Goal: Task Accomplishment & Management: Complete application form

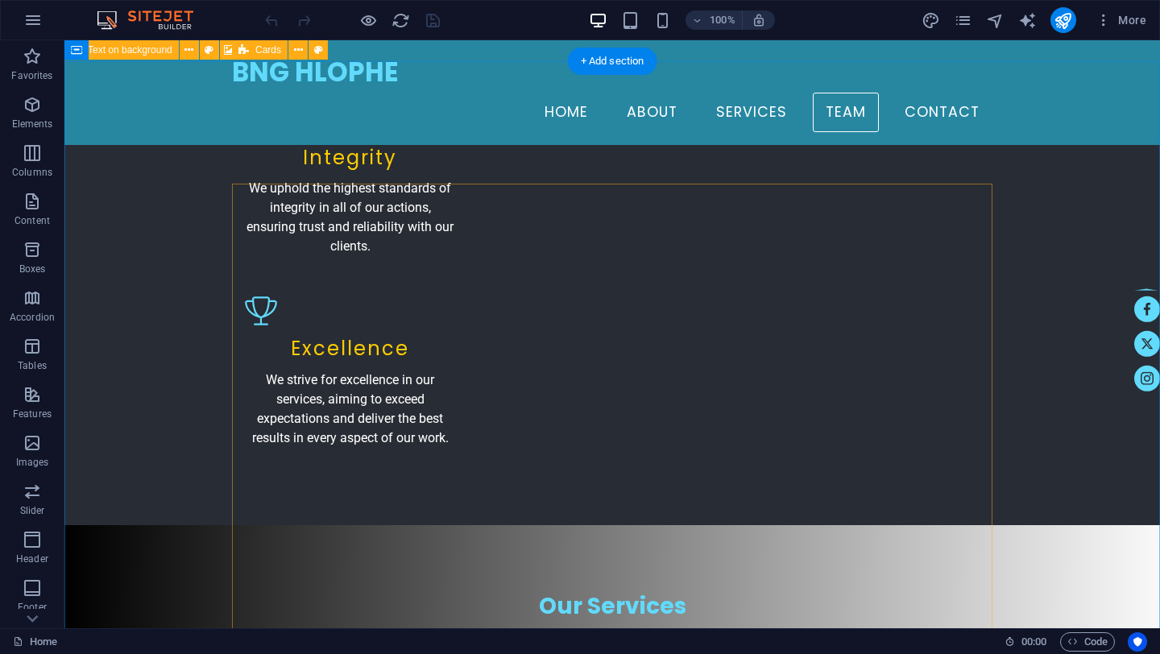
scroll to position [2310, 0]
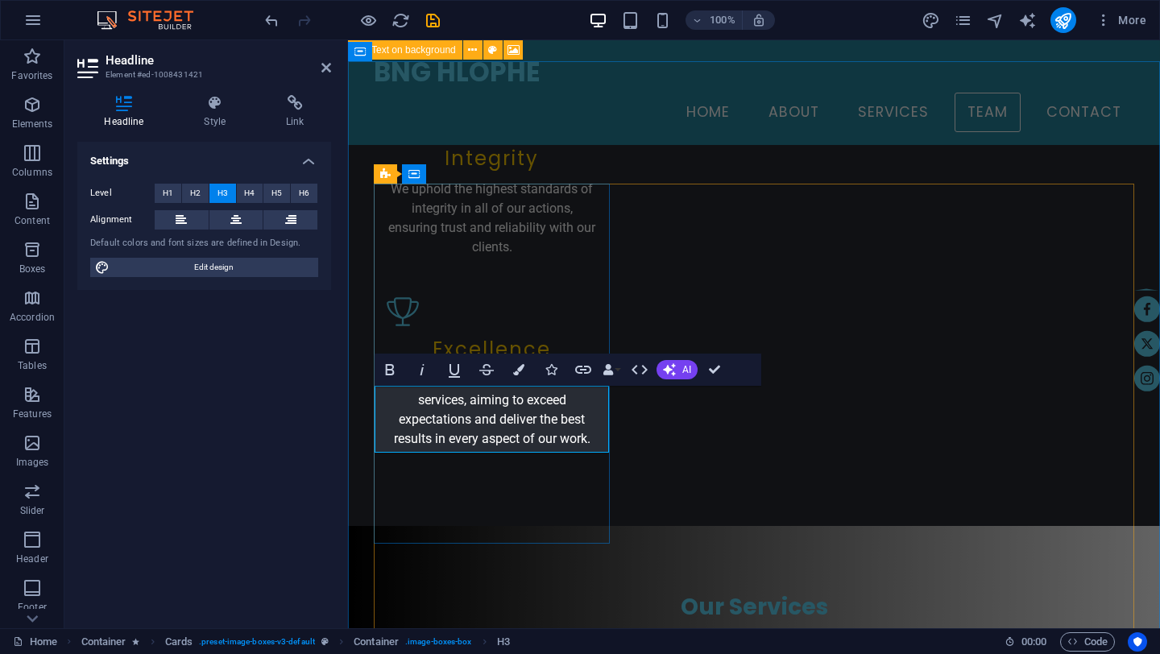
click at [430, 19] on icon "save" at bounding box center [433, 20] width 19 height 19
checkbox input "false"
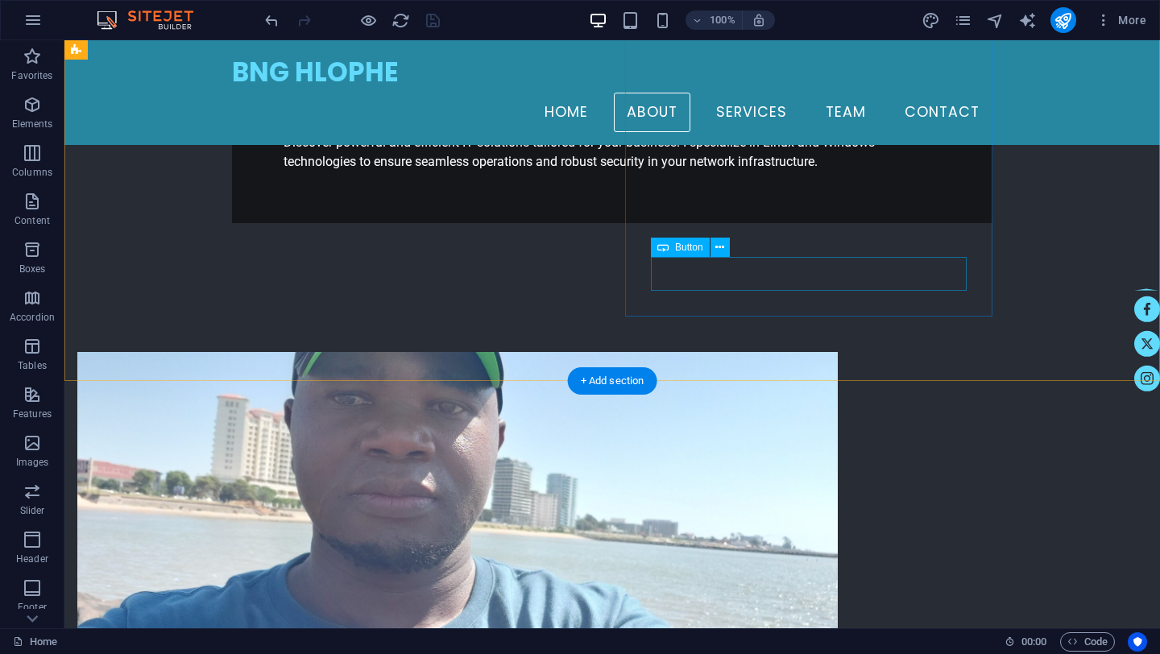
scroll to position [512, 0]
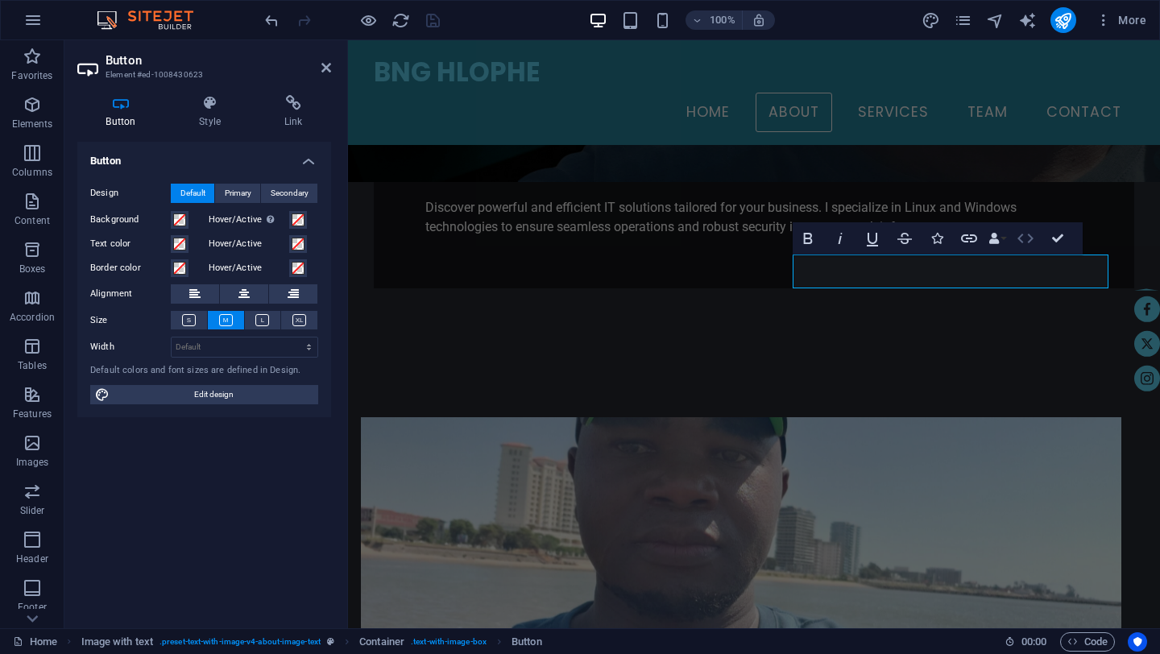
click at [1028, 237] on icon "button" at bounding box center [1024, 238] width 19 height 19
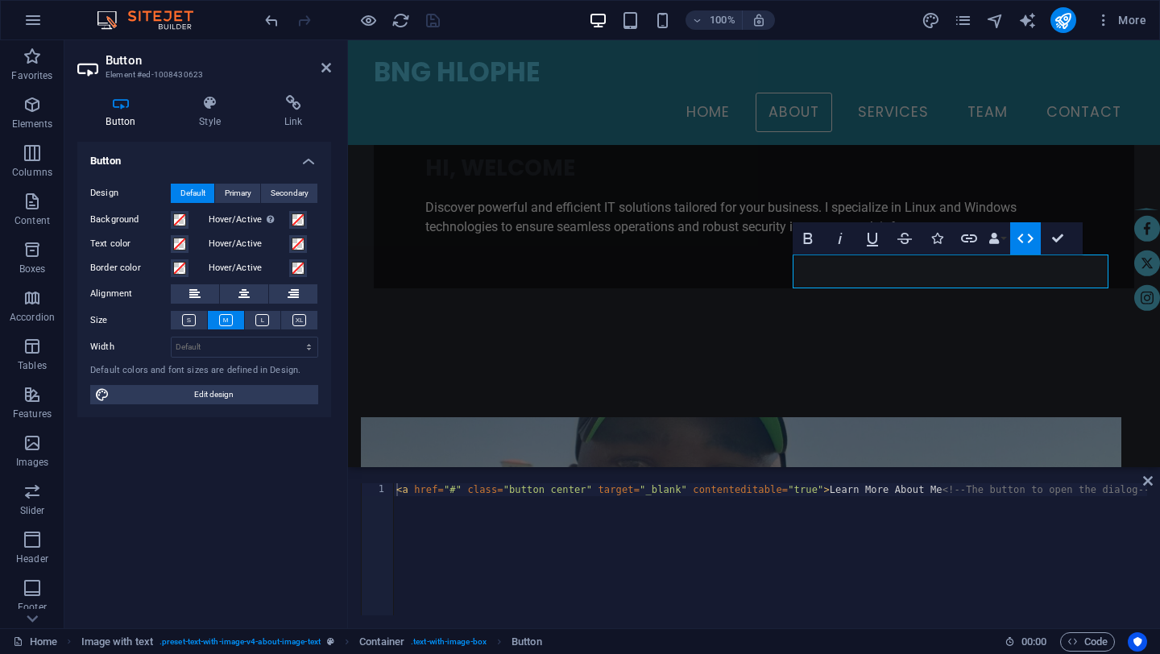
click at [1028, 237] on icon "button" at bounding box center [1024, 238] width 19 height 19
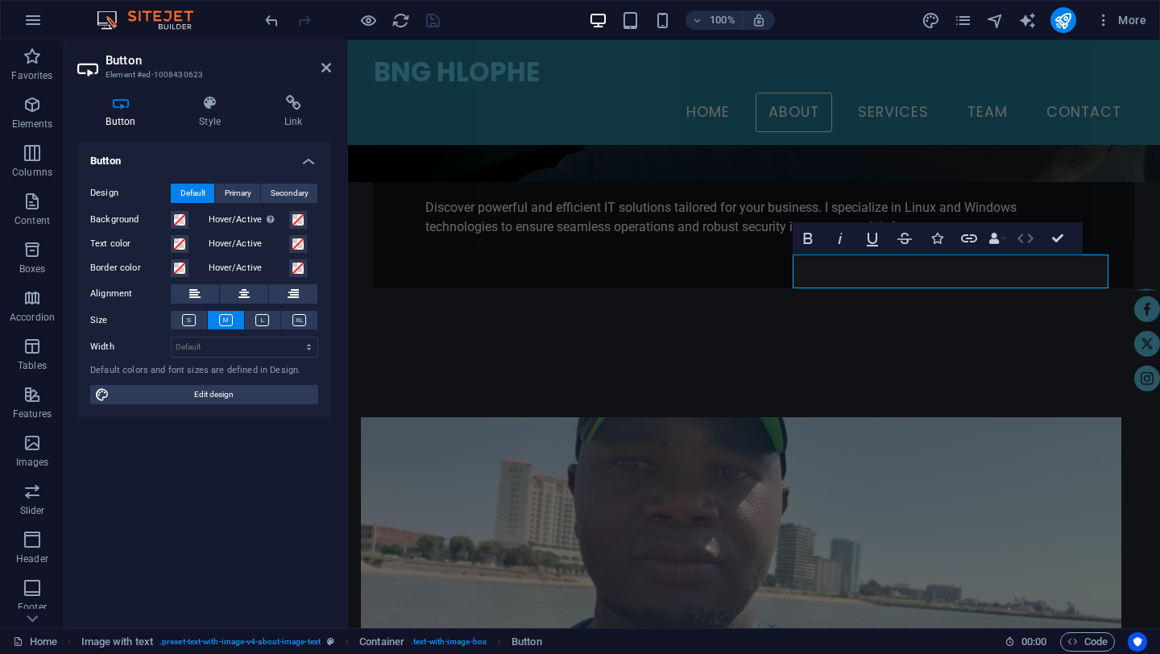
click at [1028, 237] on icon "button" at bounding box center [1024, 238] width 19 height 19
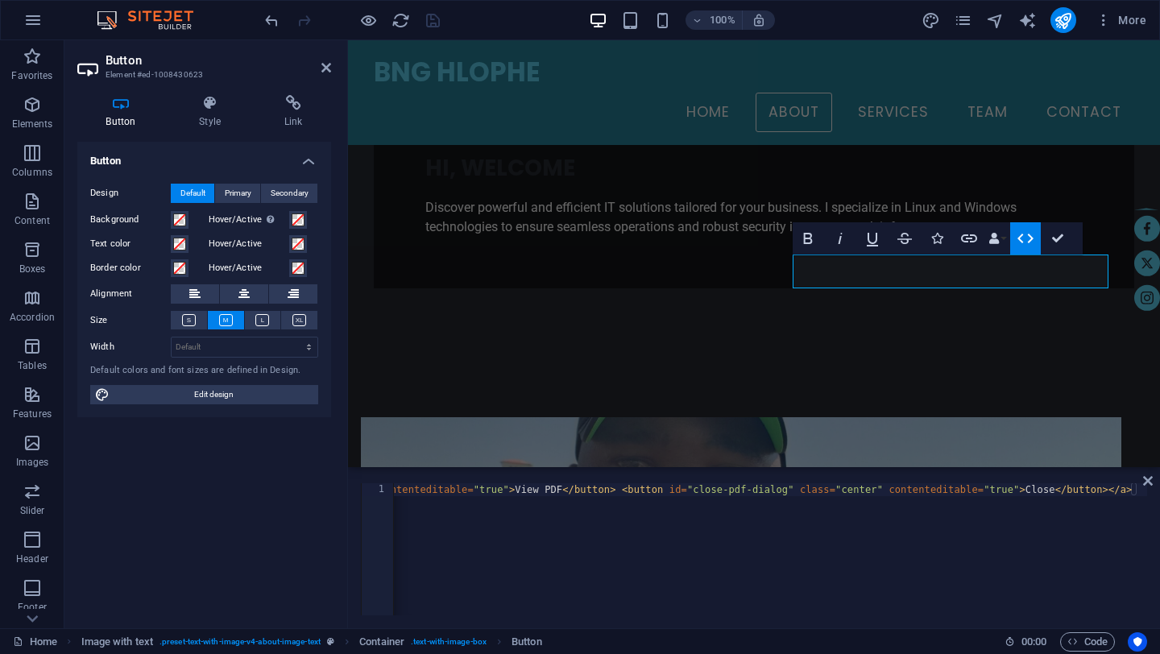
scroll to position [0, 1038]
type textarea "<a href="#" class="button center" target="_blank" contenteditable="true">Learn …"
click at [1115, 497] on div "< a href = "#" class = "button center" target = "_blank" contenteditable = "tru…" at bounding box center [251, 560] width 1792 height 155
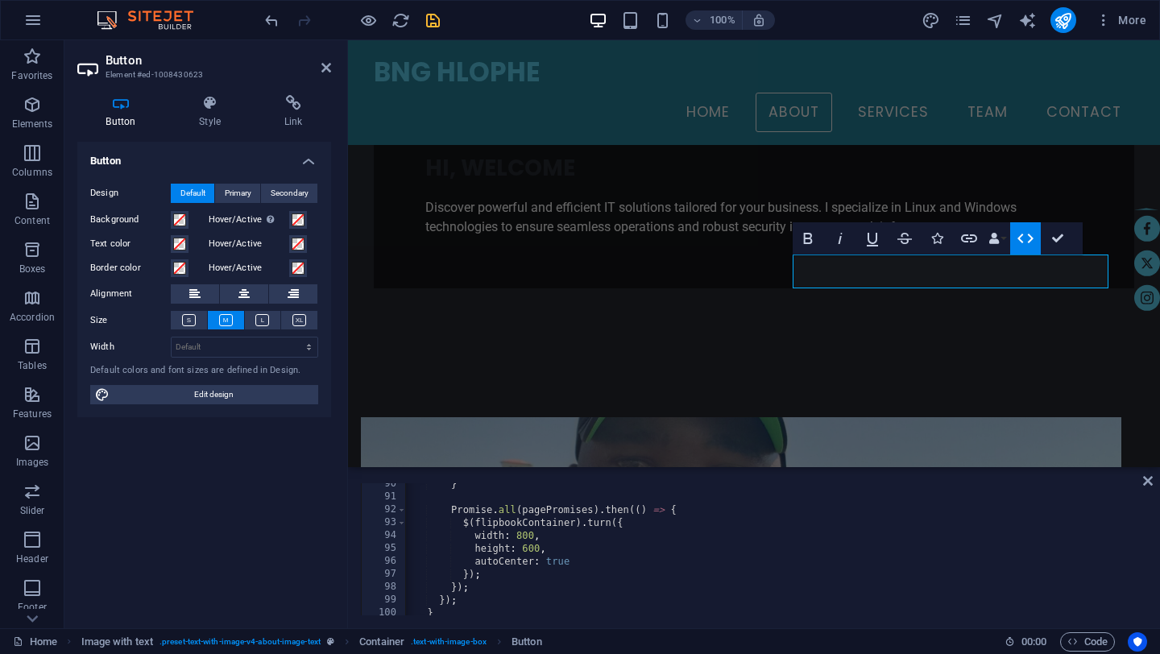
scroll to position [0, 6]
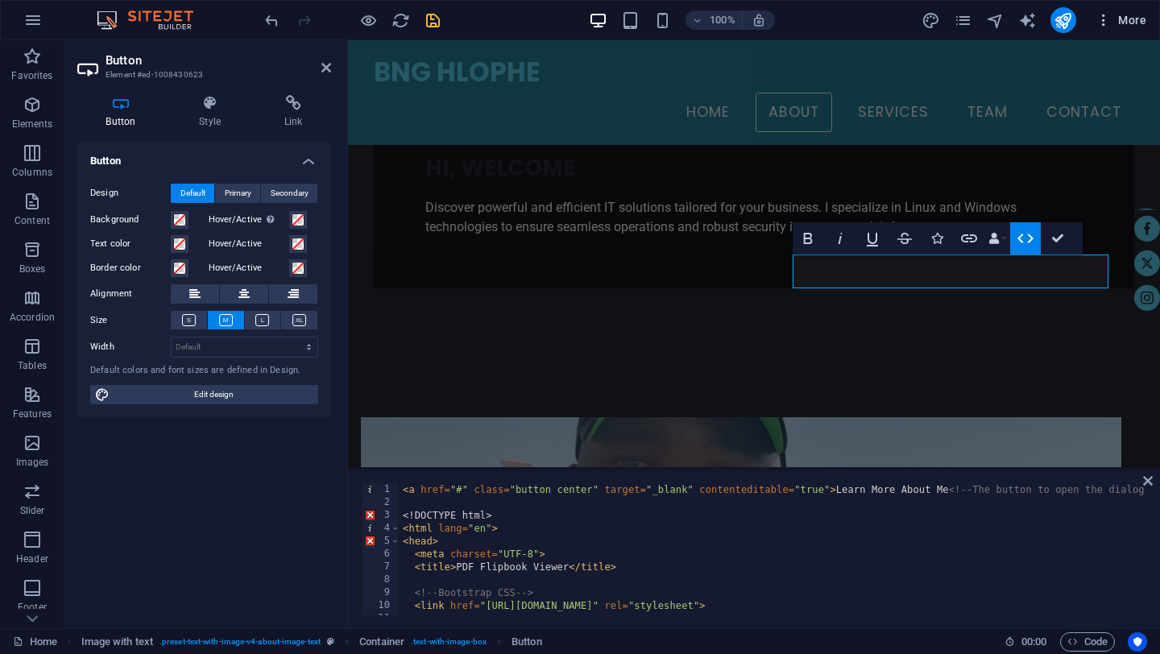
click at [1122, 18] on span "More" at bounding box center [1120, 20] width 51 height 16
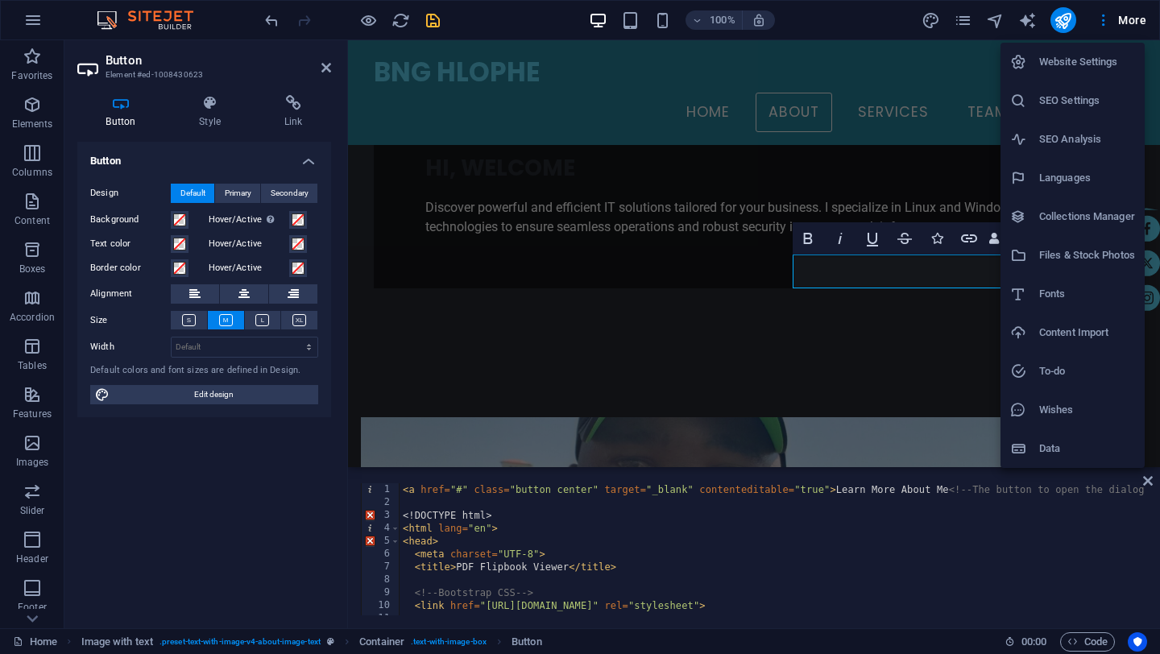
click at [1106, 23] on div at bounding box center [580, 327] width 1160 height 654
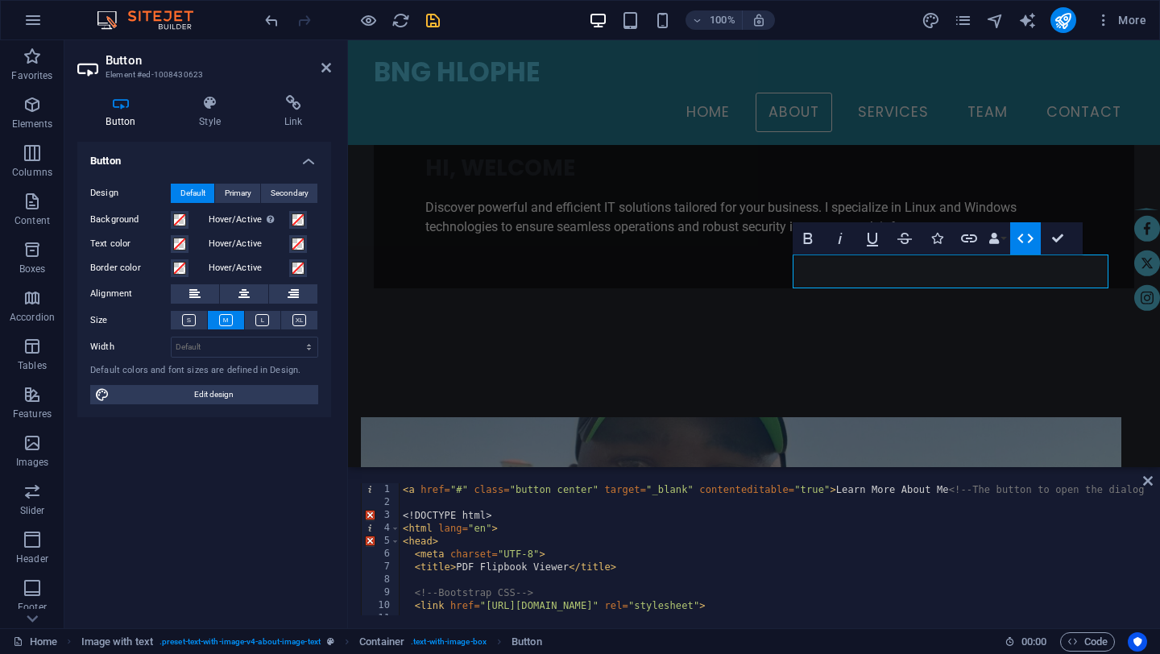
click at [1106, 23] on icon "button" at bounding box center [1103, 20] width 16 height 16
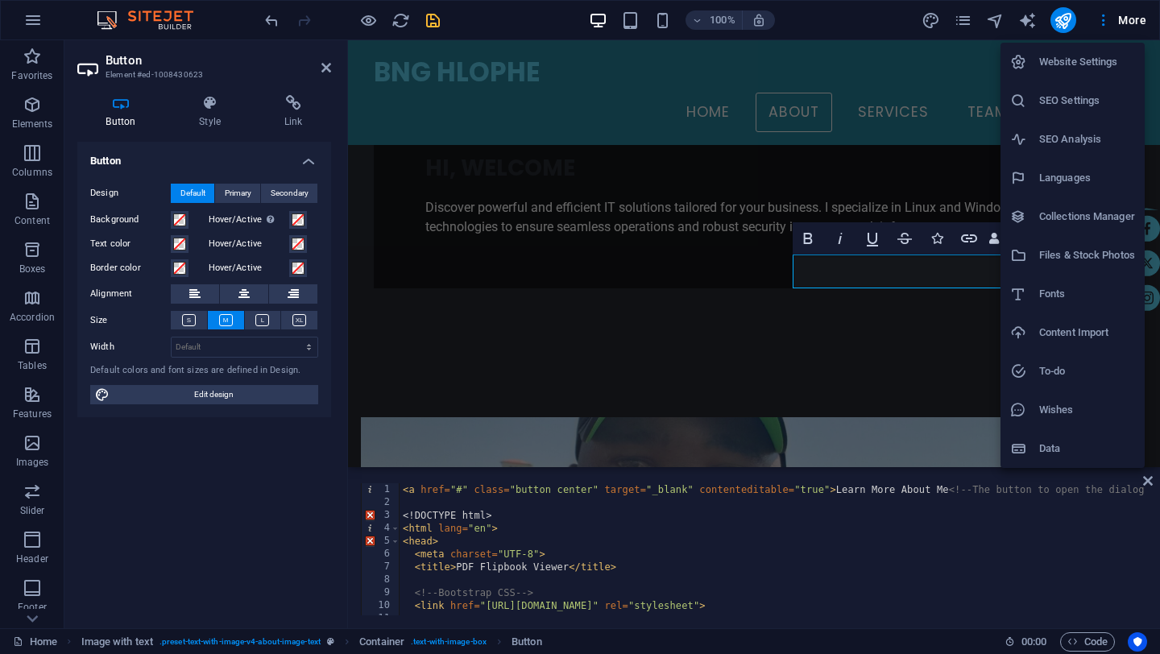
click at [1059, 260] on h6 "Files & Stock Photos" at bounding box center [1087, 255] width 96 height 19
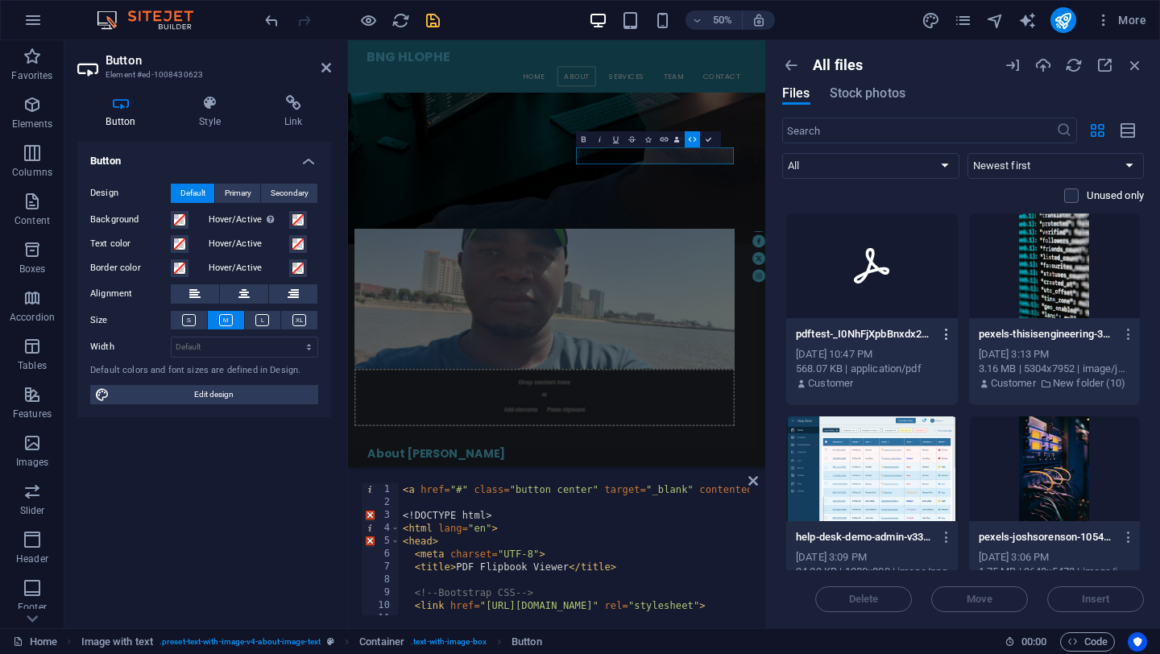
click at [944, 337] on icon "button" at bounding box center [946, 334] width 15 height 14
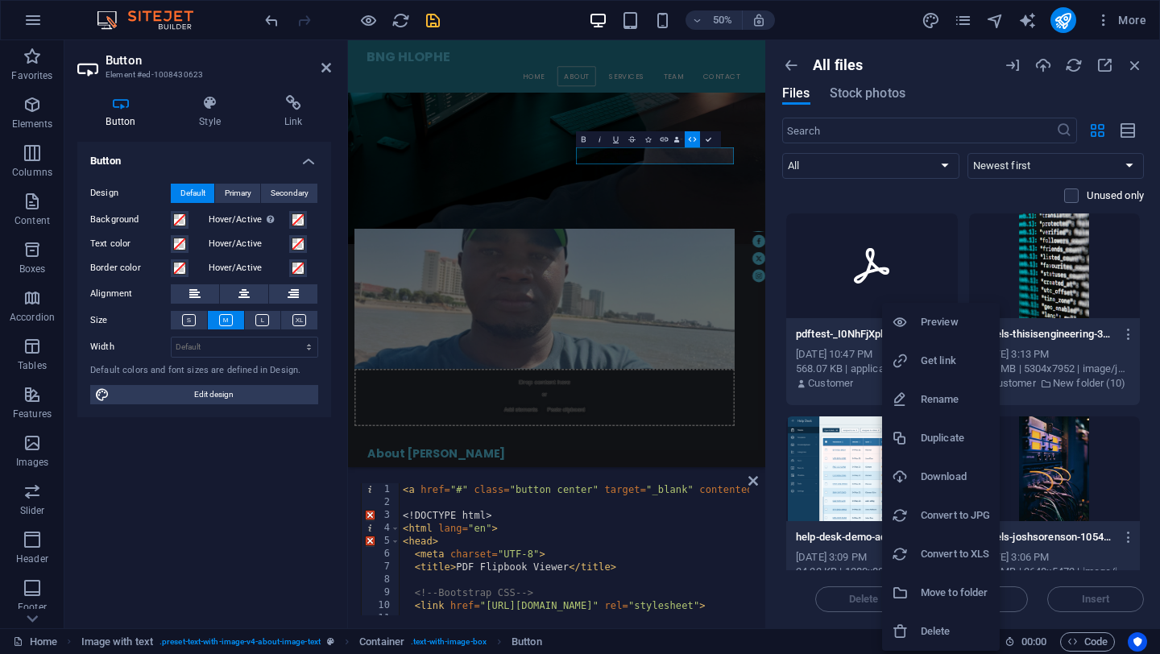
click at [935, 358] on h6 "Get link" at bounding box center [954, 360] width 69 height 19
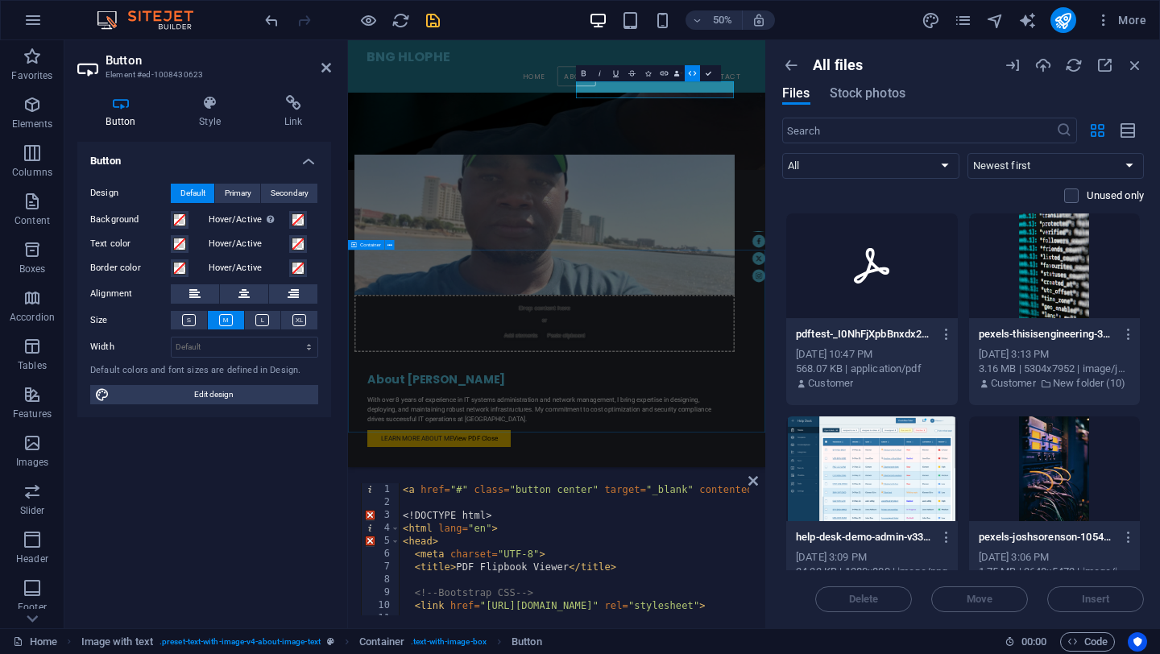
scroll to position [663, 0]
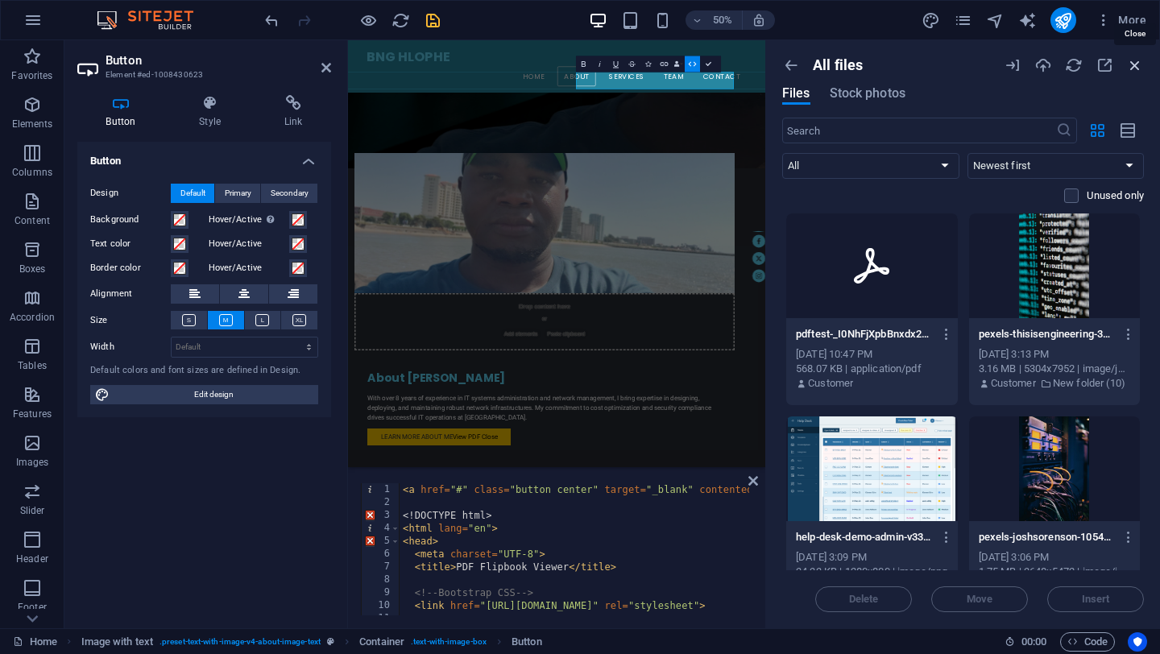
click at [1135, 67] on icon "button" at bounding box center [1135, 65] width 18 height 18
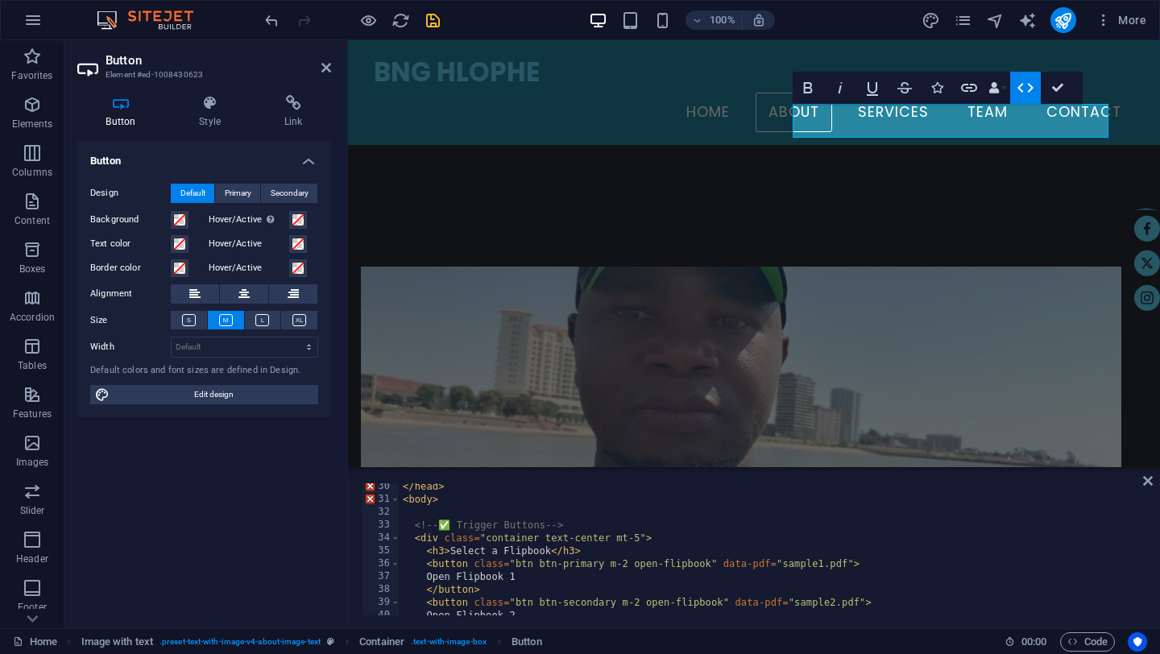
scroll to position [377, 0]
type textarea "<button class="btn btn-primary m-2 open-flipbook" data-pdf="sample1.pdf">"
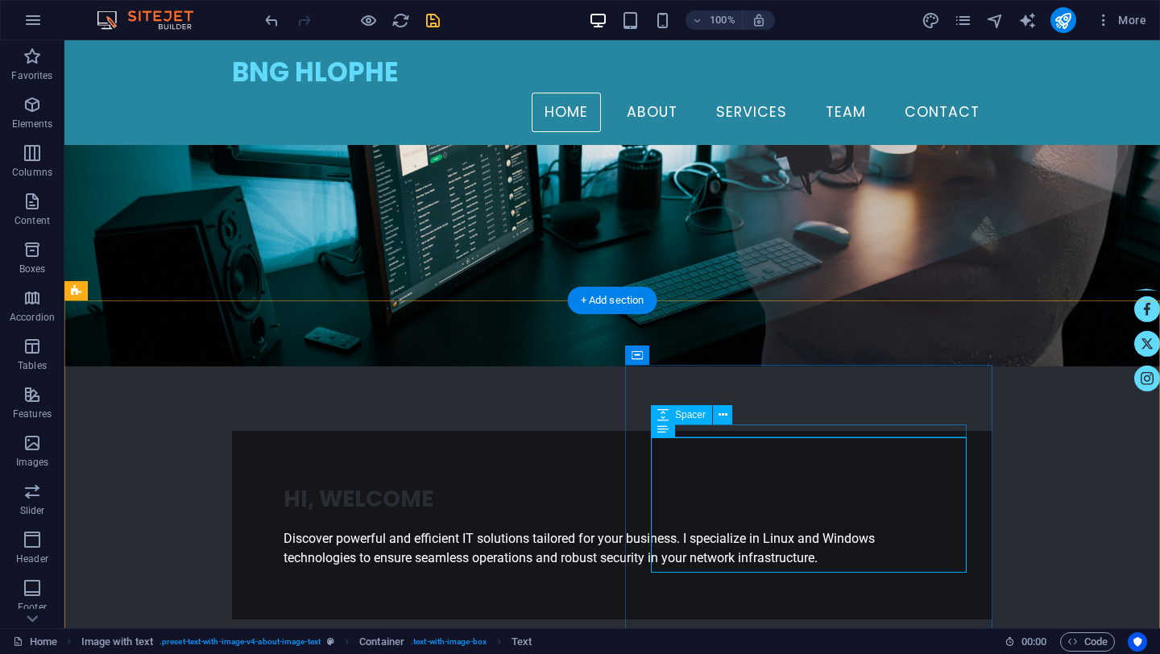
scroll to position [167, 0]
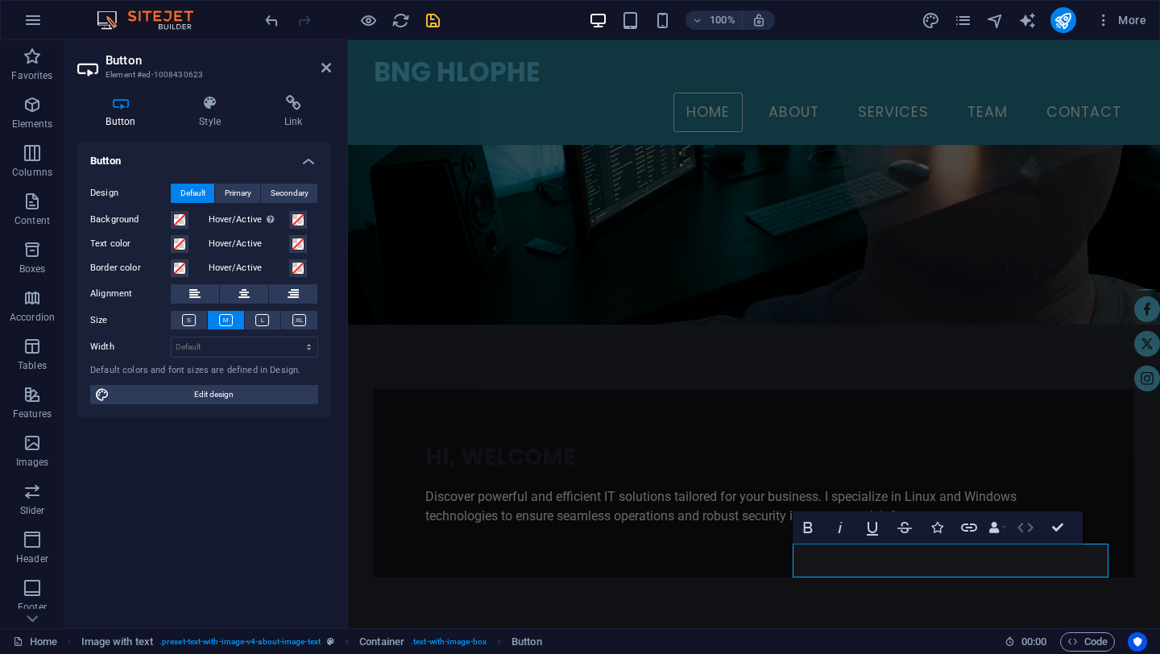
click at [1024, 528] on icon "button" at bounding box center [1024, 527] width 19 height 19
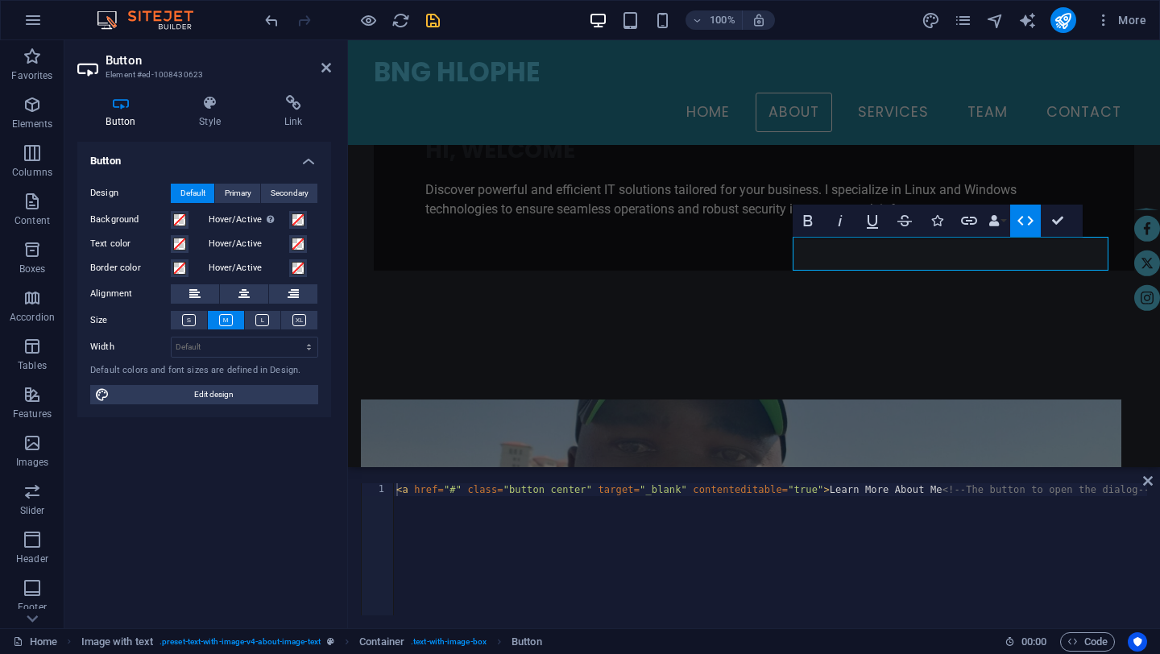
type textarea "<a href="#" class="button center" target="_blank" contenteditable="true">Learn …"
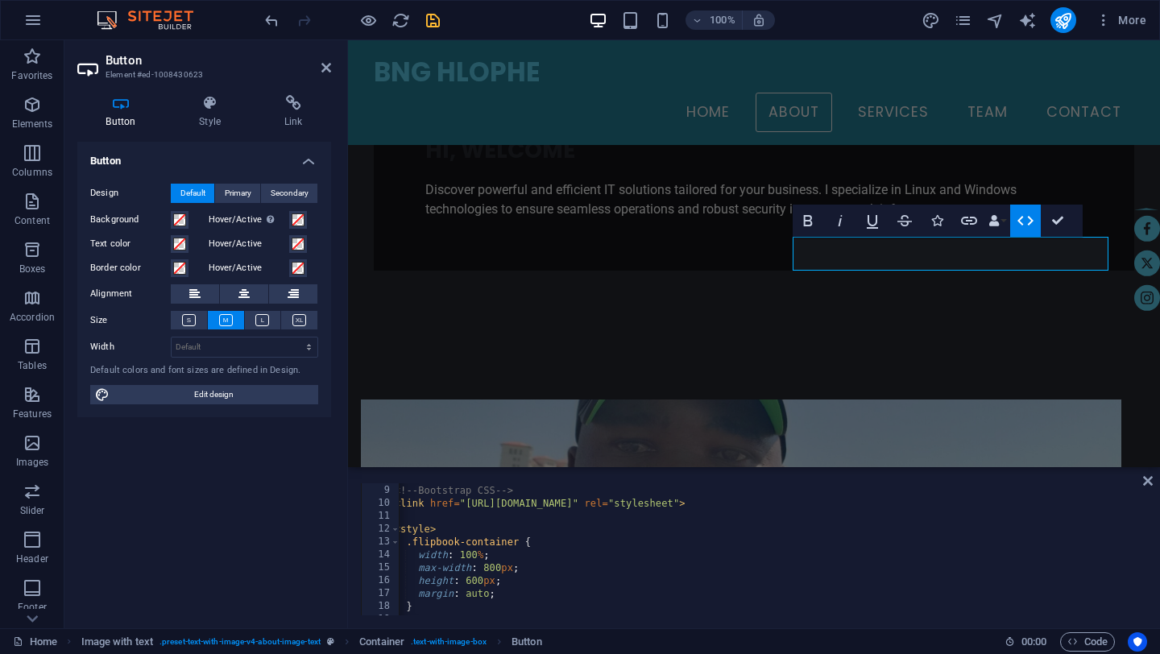
scroll to position [114, 0]
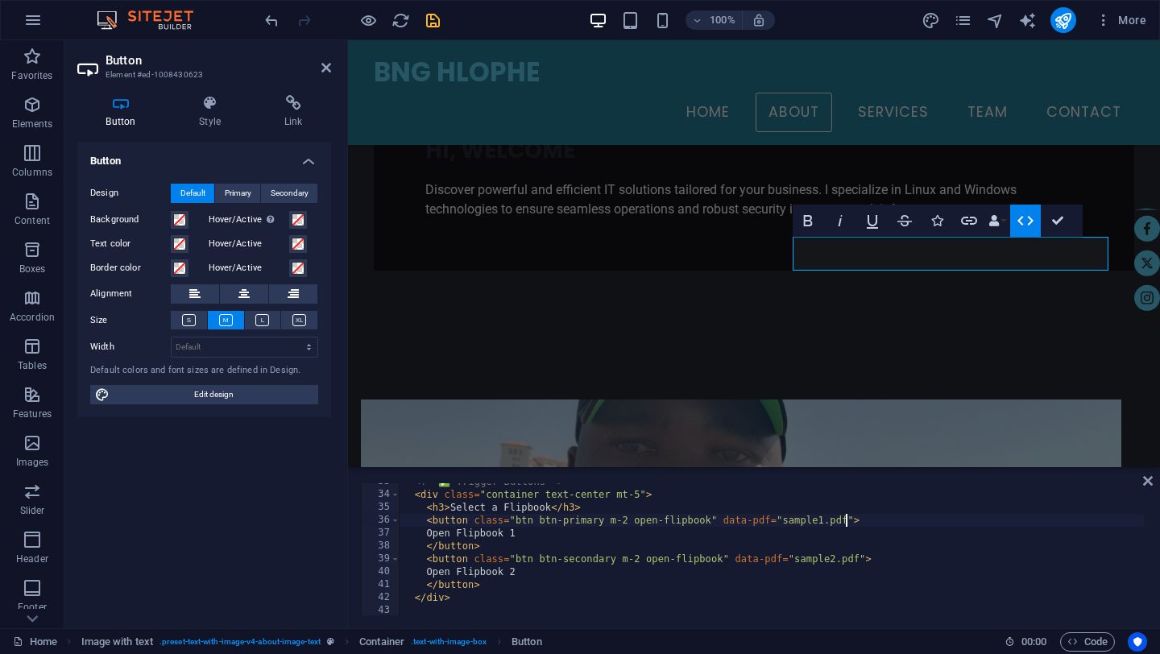
paste textarea "[URL][DOMAIN_NAME]"
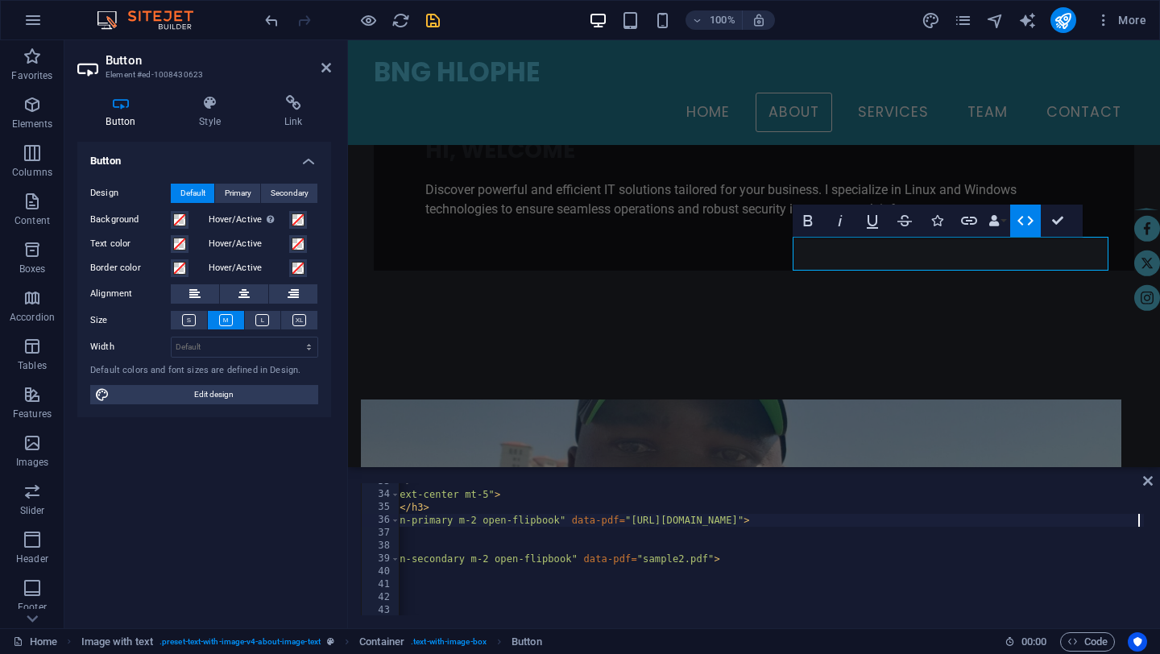
click at [708, 563] on div "<!-- ✅ Trigger Buttons --> < div class = "container text-center mt-5" > < h3 > …" at bounding box center [1144, 552] width 1792 height 155
paste textarea "[URL][DOMAIN_NAME]"
type textarea "<button class="btn btn-secondary m-2 open-flipbook" data-pdf="[URL][DOMAIN_NAME…"
click at [431, 19] on icon "save" at bounding box center [433, 20] width 19 height 19
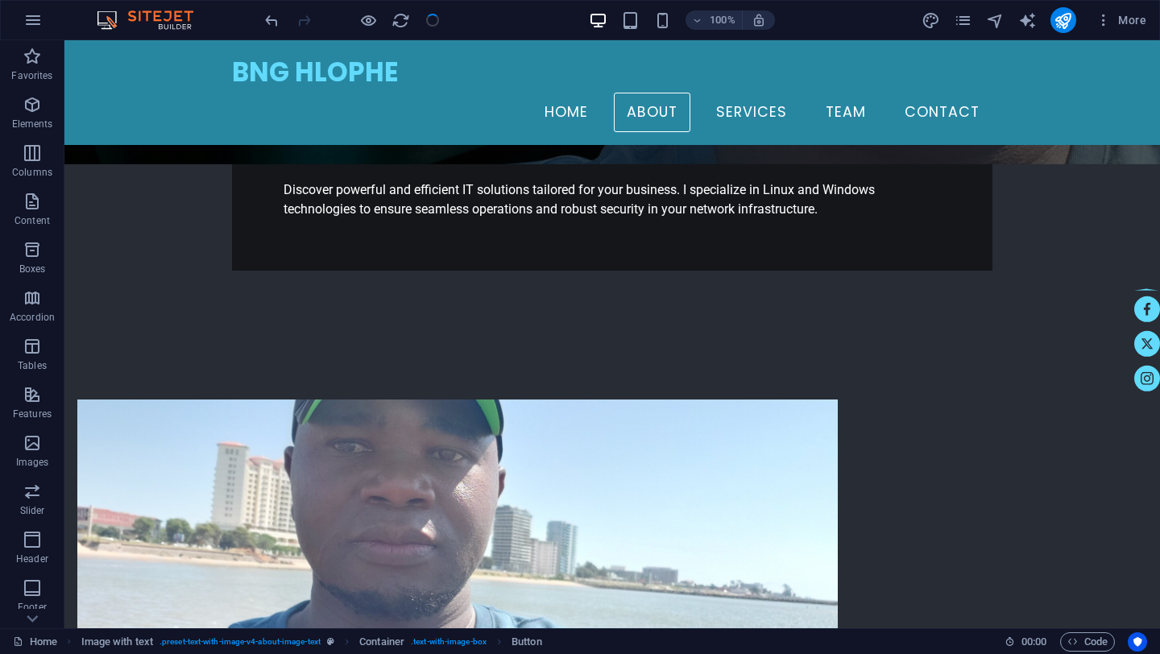
checkbox input "false"
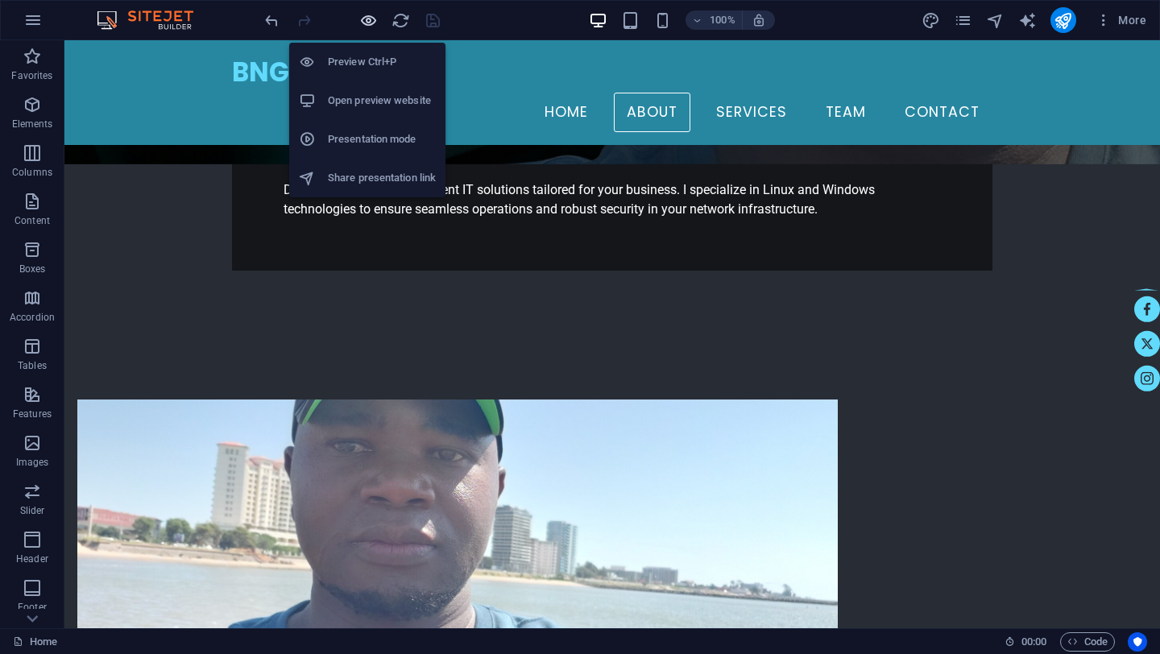
click at [367, 19] on icon "button" at bounding box center [368, 20] width 19 height 19
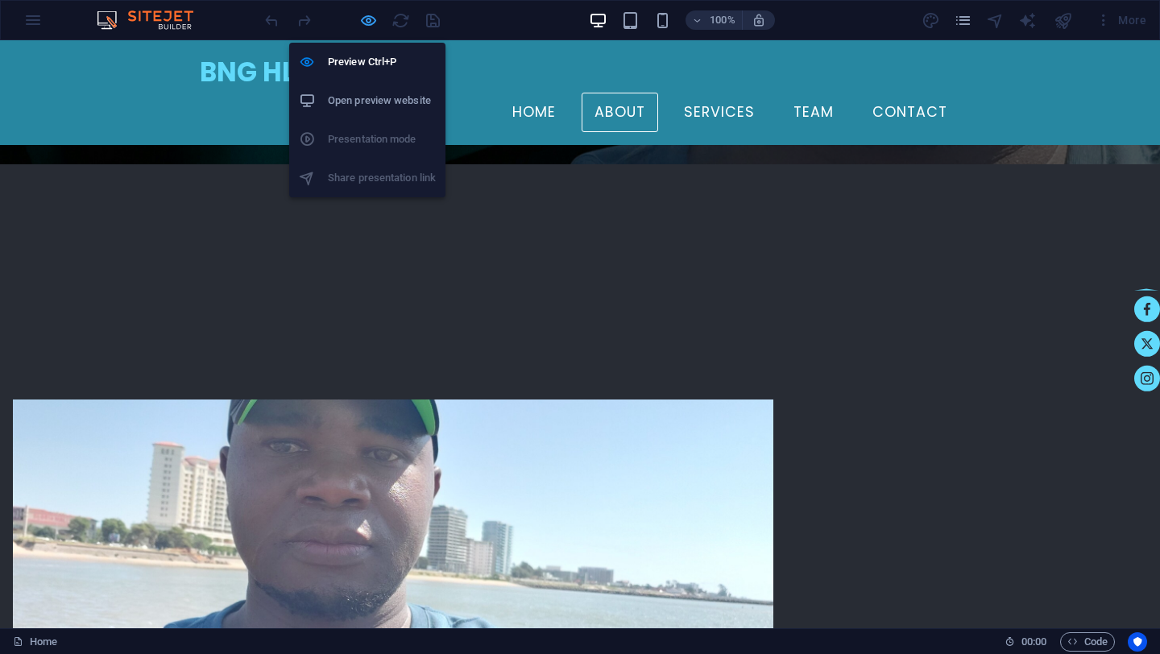
click at [372, 21] on icon "button" at bounding box center [368, 20] width 19 height 19
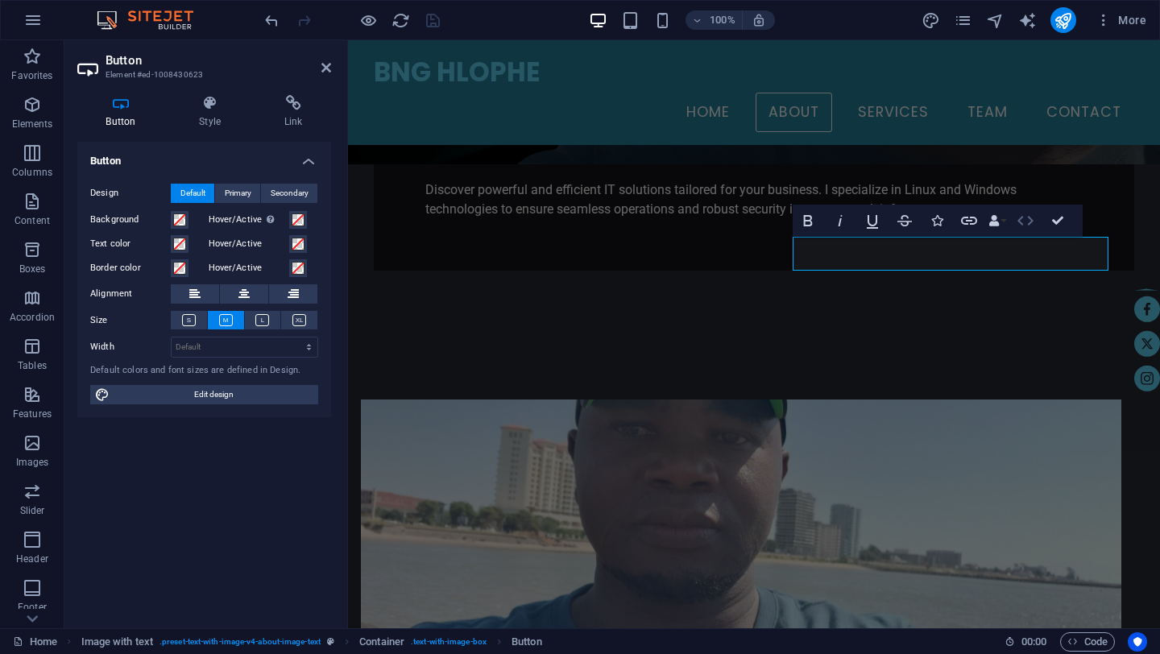
click at [1030, 221] on icon "button" at bounding box center [1024, 220] width 19 height 19
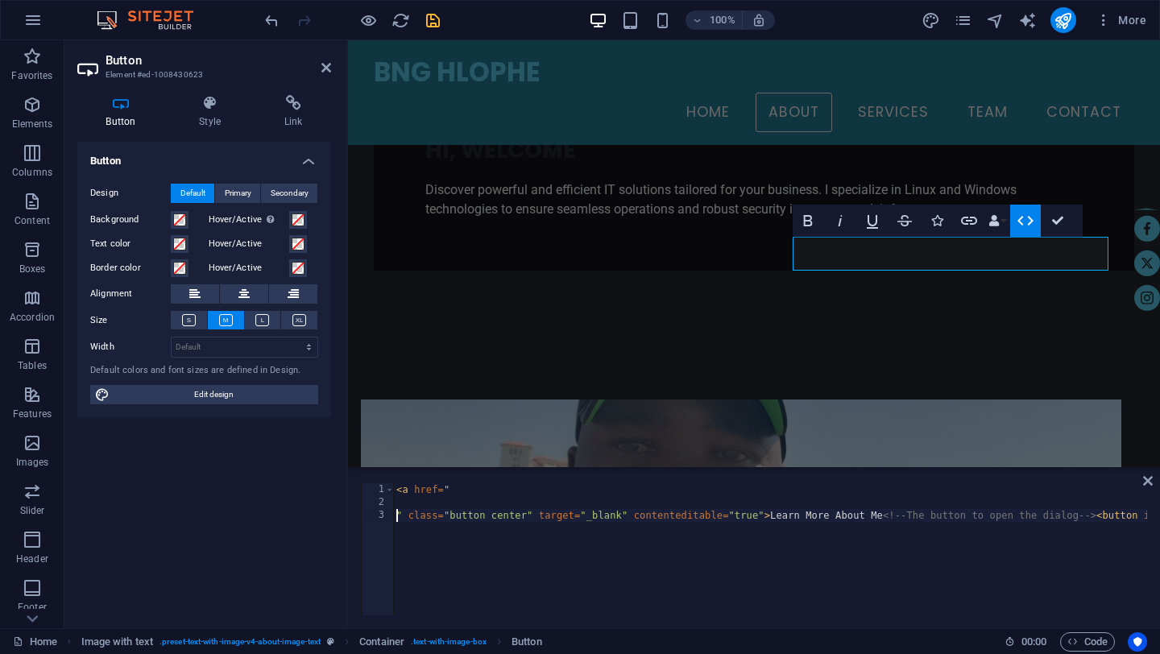
type textarea "" class="button center" target="_blank" contenteditable="true">Learn More About…"
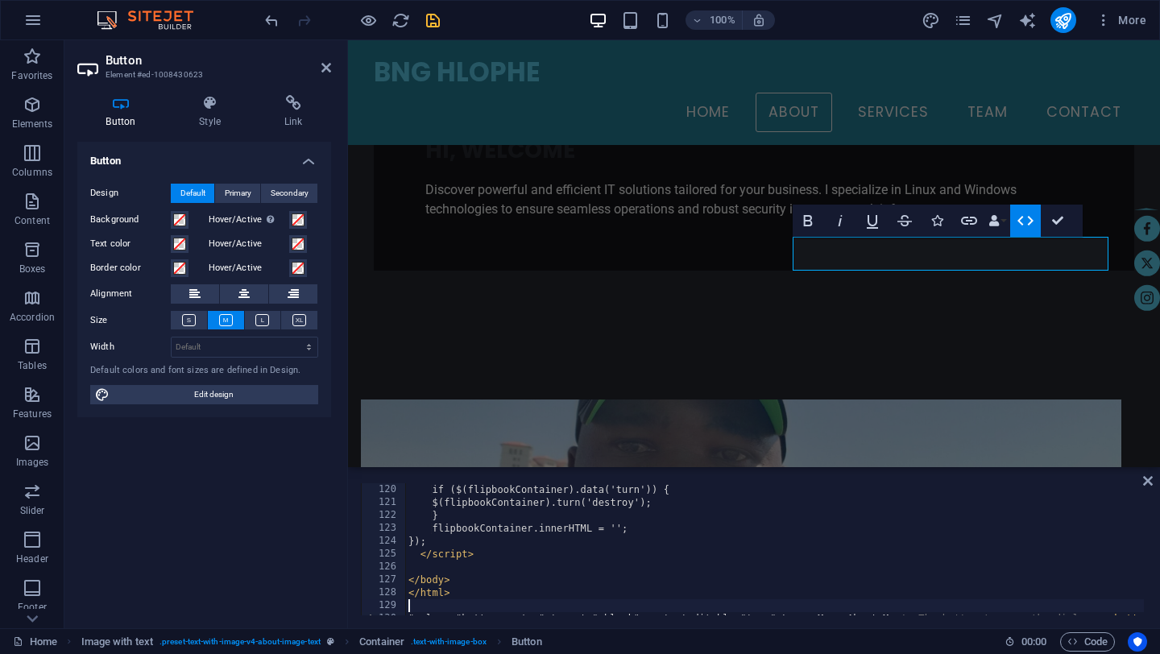
scroll to position [1533, 0]
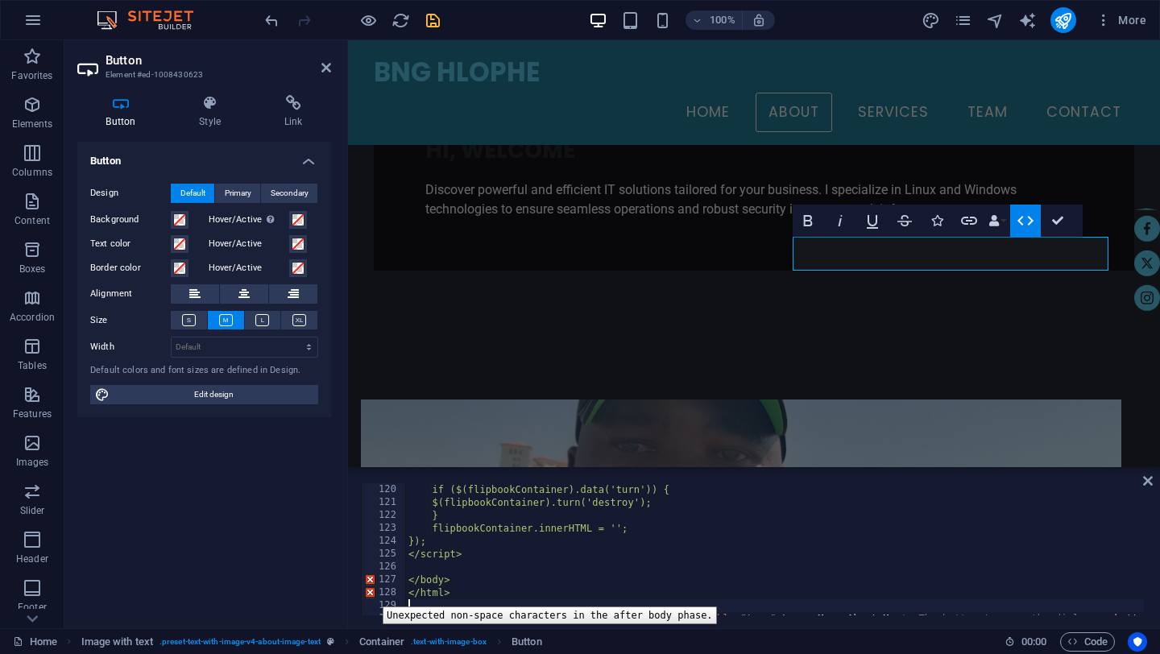
click at [370, 594] on div "128" at bounding box center [384, 592] width 45 height 13
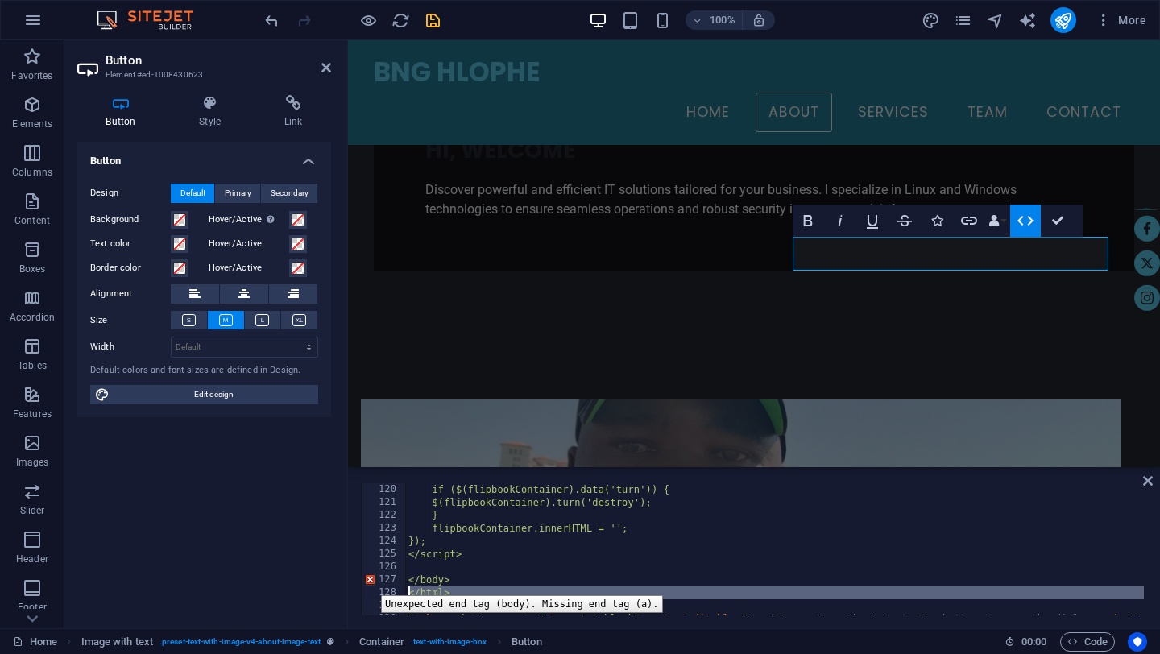
click at [369, 583] on div "127" at bounding box center [384, 579] width 45 height 13
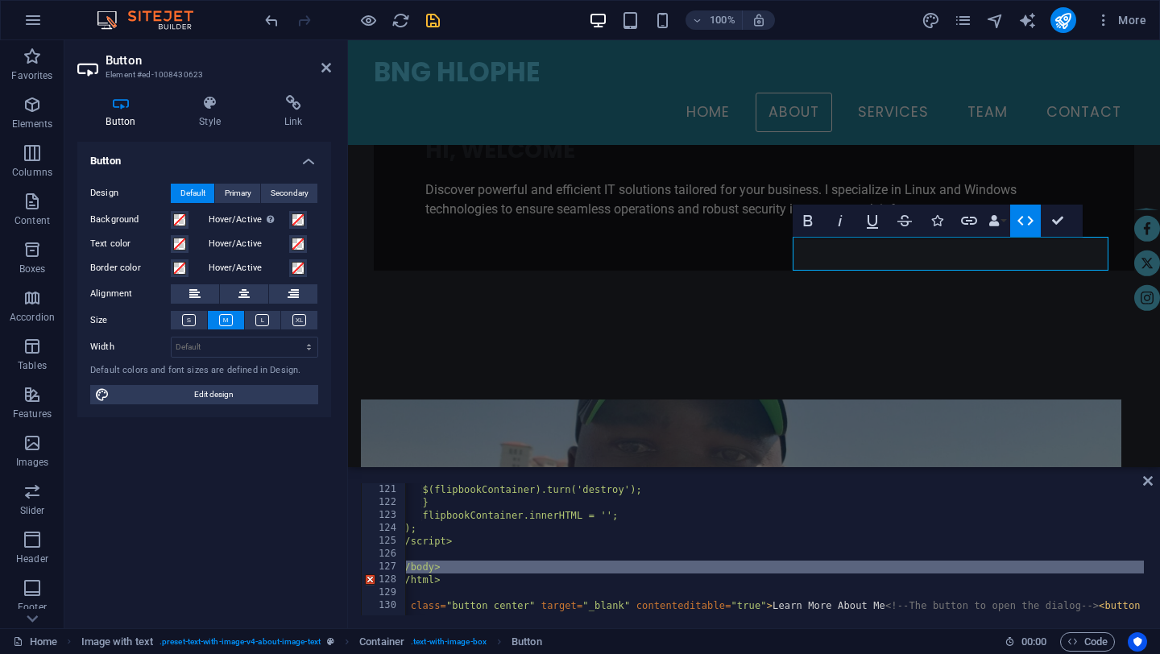
scroll to position [0, 0]
type textarea "</body> </html>"
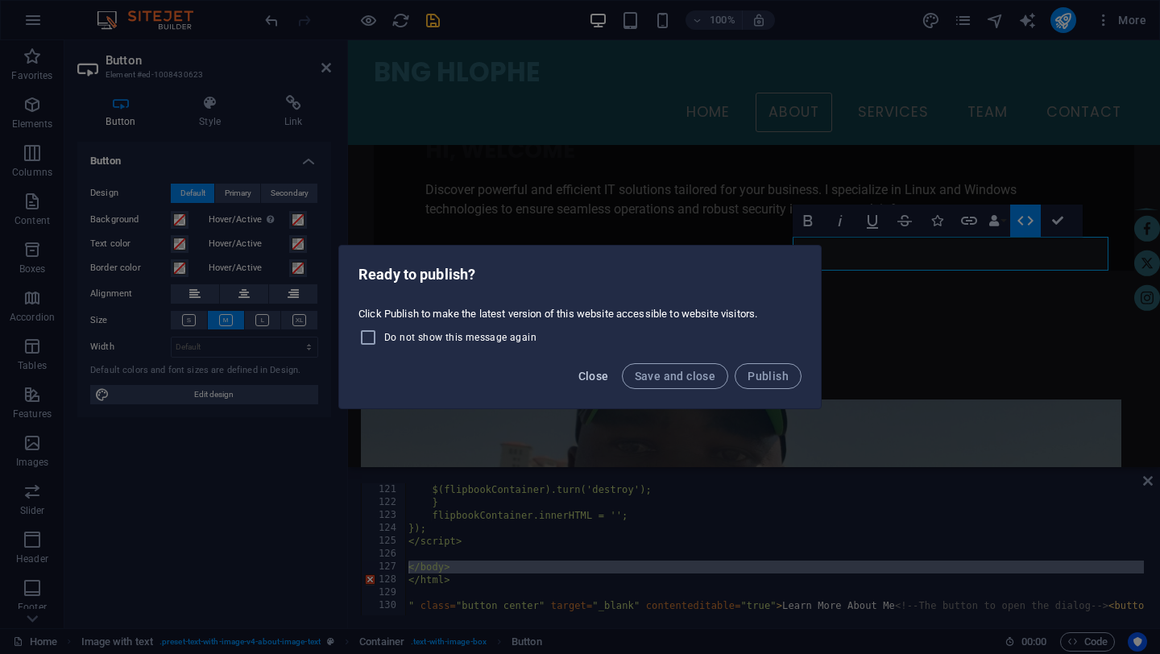
click at [594, 371] on span "Close" at bounding box center [593, 376] width 31 height 13
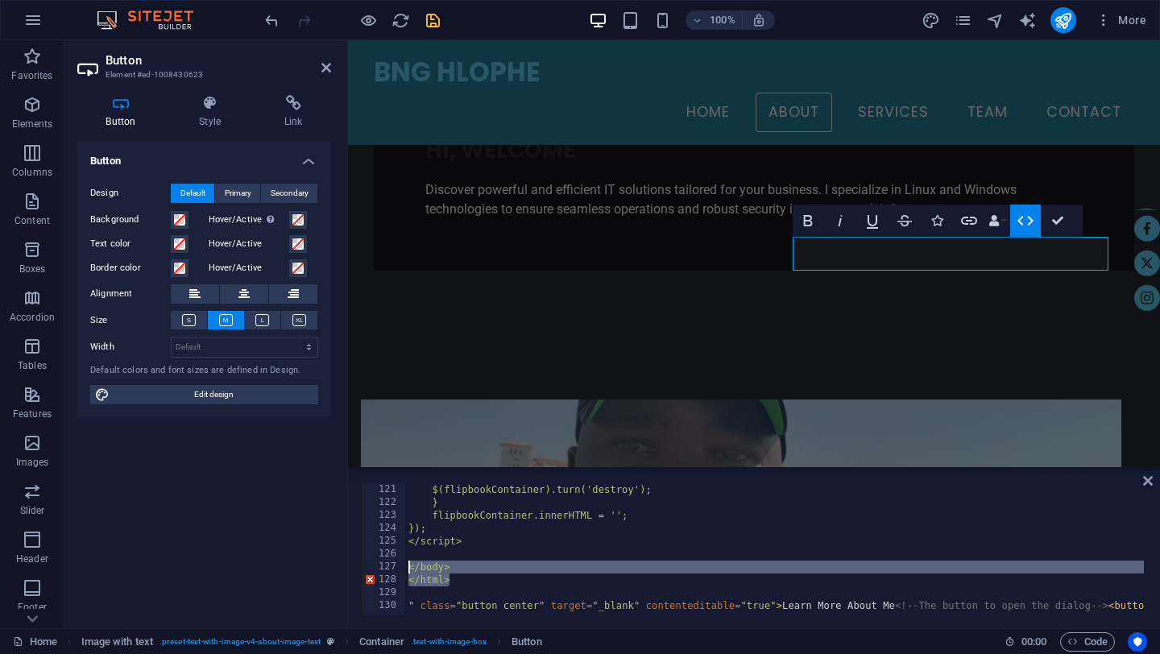
drag, startPoint x: 456, startPoint y: 578, endPoint x: 409, endPoint y: 568, distance: 47.9
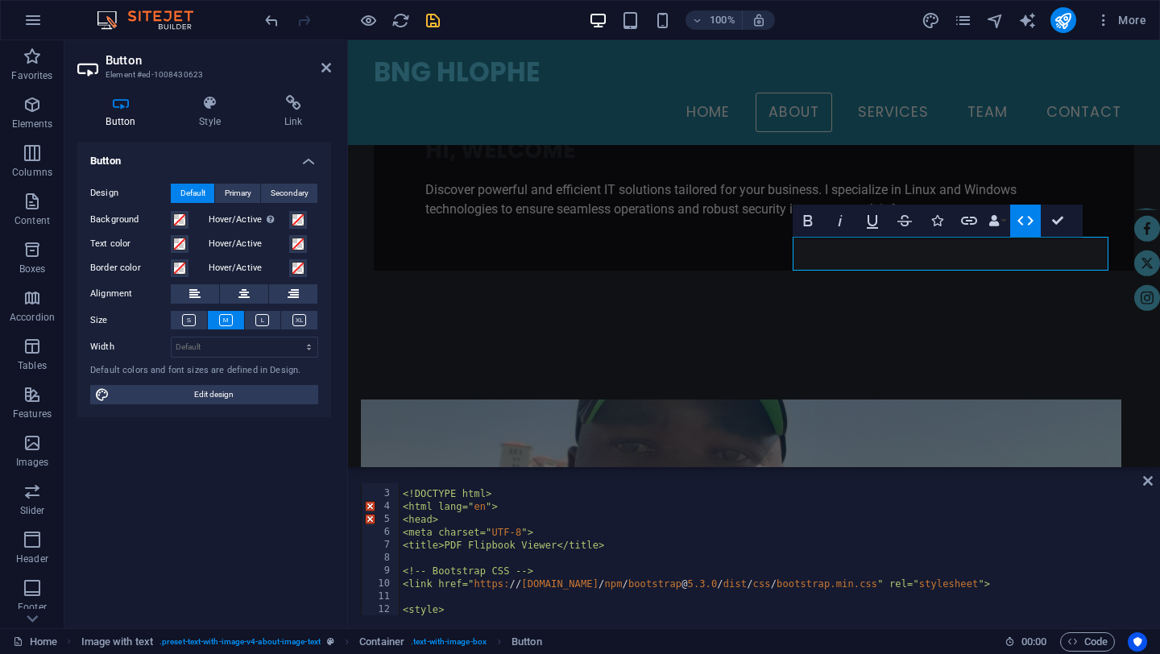
scroll to position [17, 0]
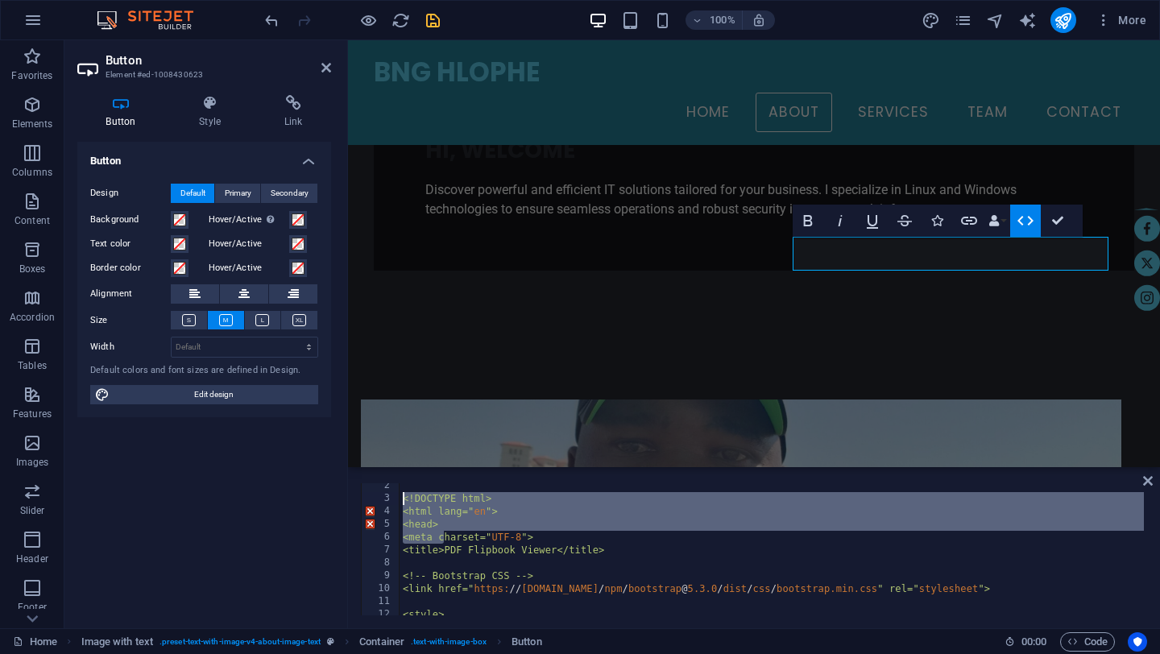
drag, startPoint x: 446, startPoint y: 532, endPoint x: 402, endPoint y: 503, distance: 53.4
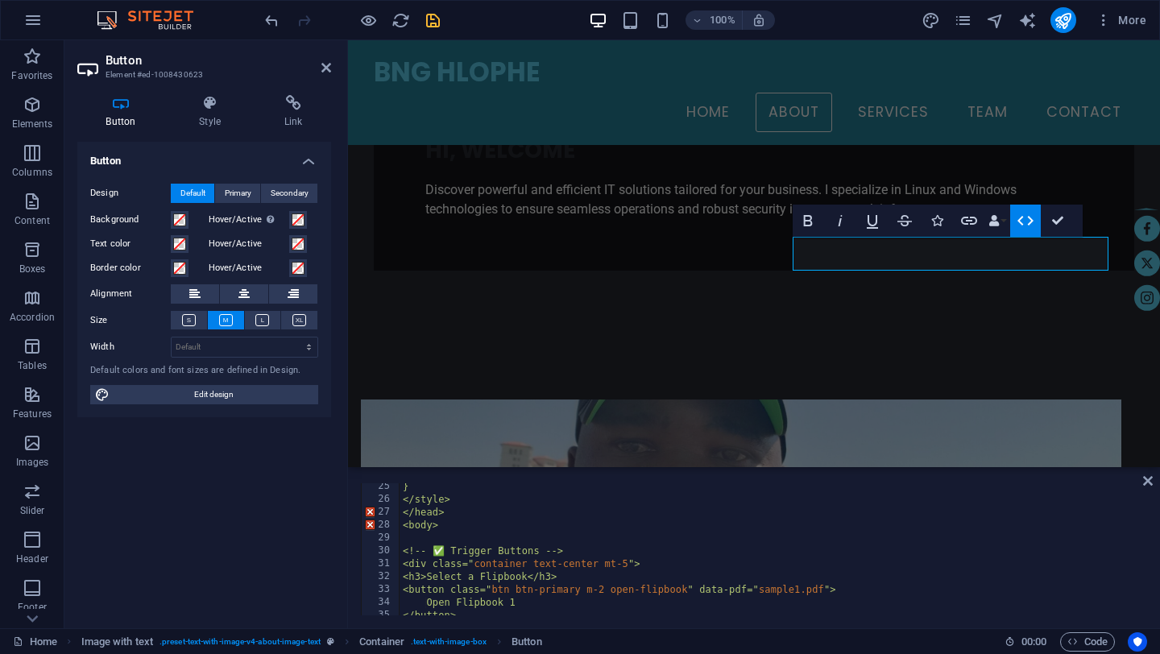
scroll to position [310, 0]
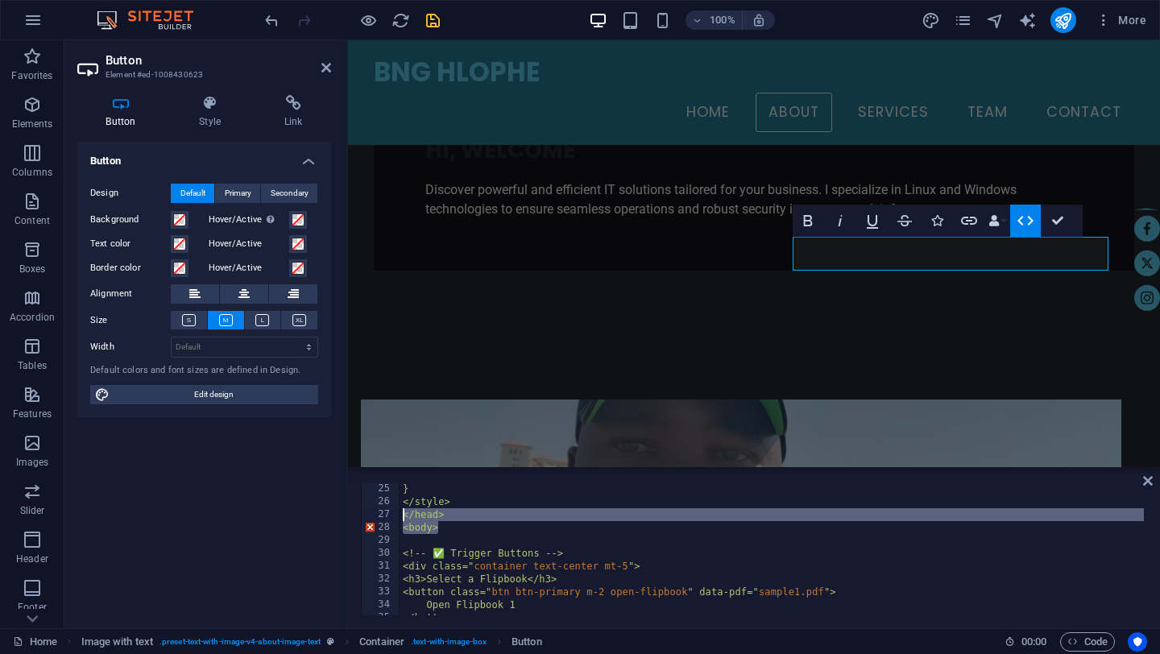
drag, startPoint x: 445, startPoint y: 532, endPoint x: 400, endPoint y: 515, distance: 47.4
type textarea "</head> <body>"
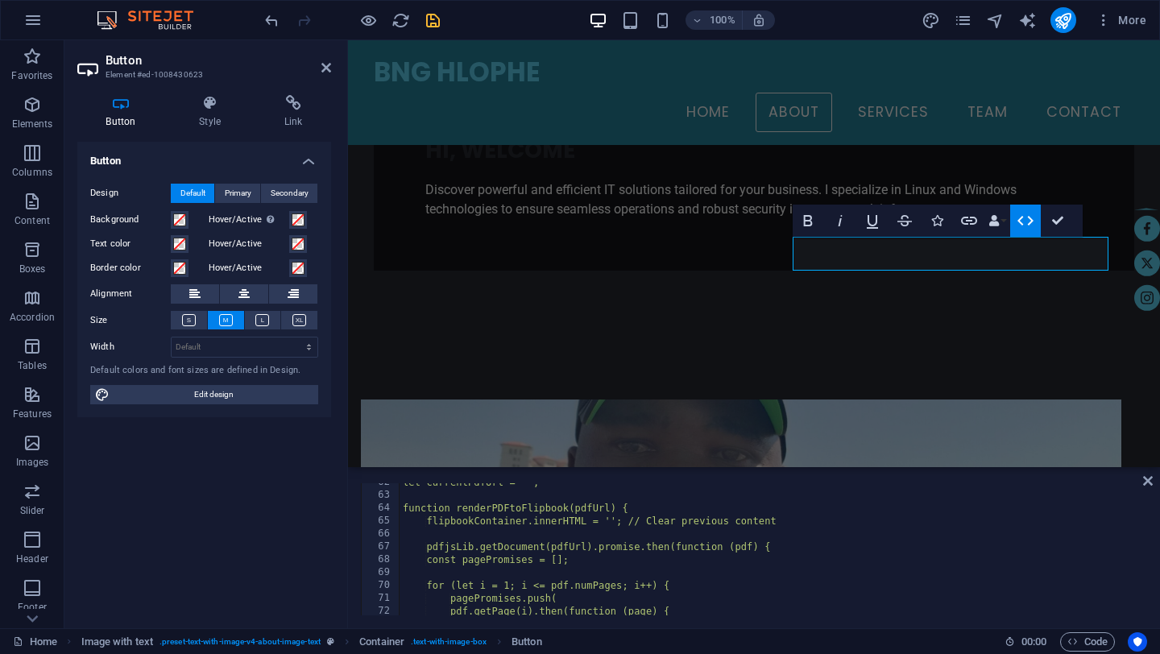
scroll to position [0, 0]
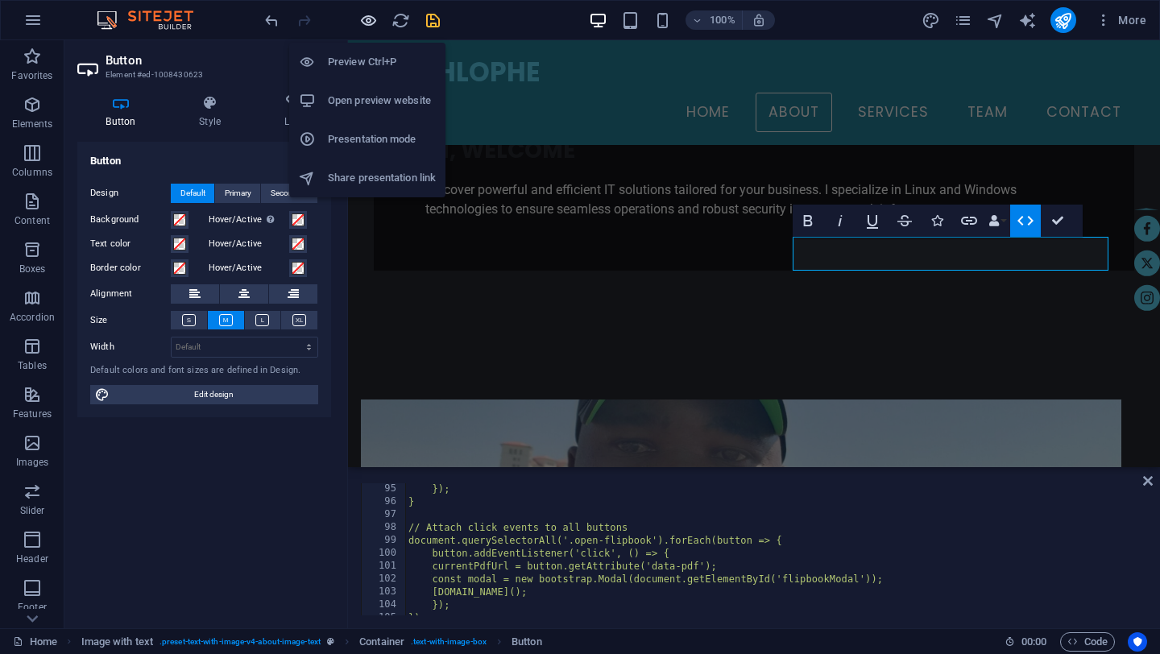
click at [368, 24] on icon "button" at bounding box center [368, 20] width 19 height 19
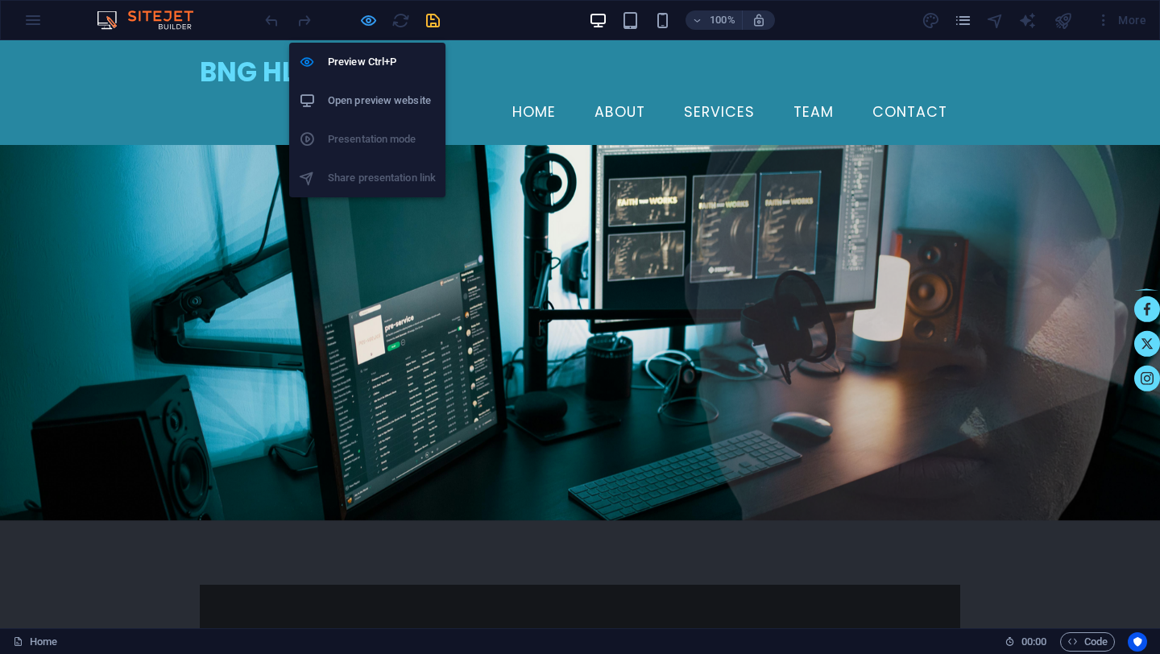
click at [362, 19] on icon "button" at bounding box center [368, 20] width 19 height 19
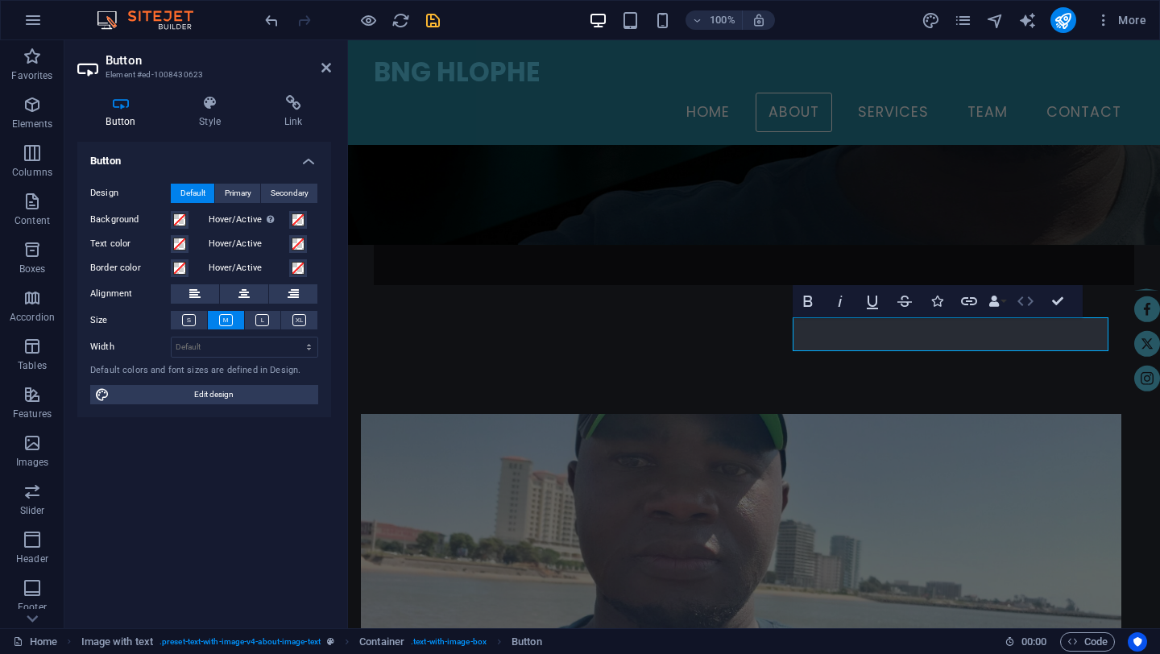
click at [1030, 298] on icon "button" at bounding box center [1025, 301] width 16 height 10
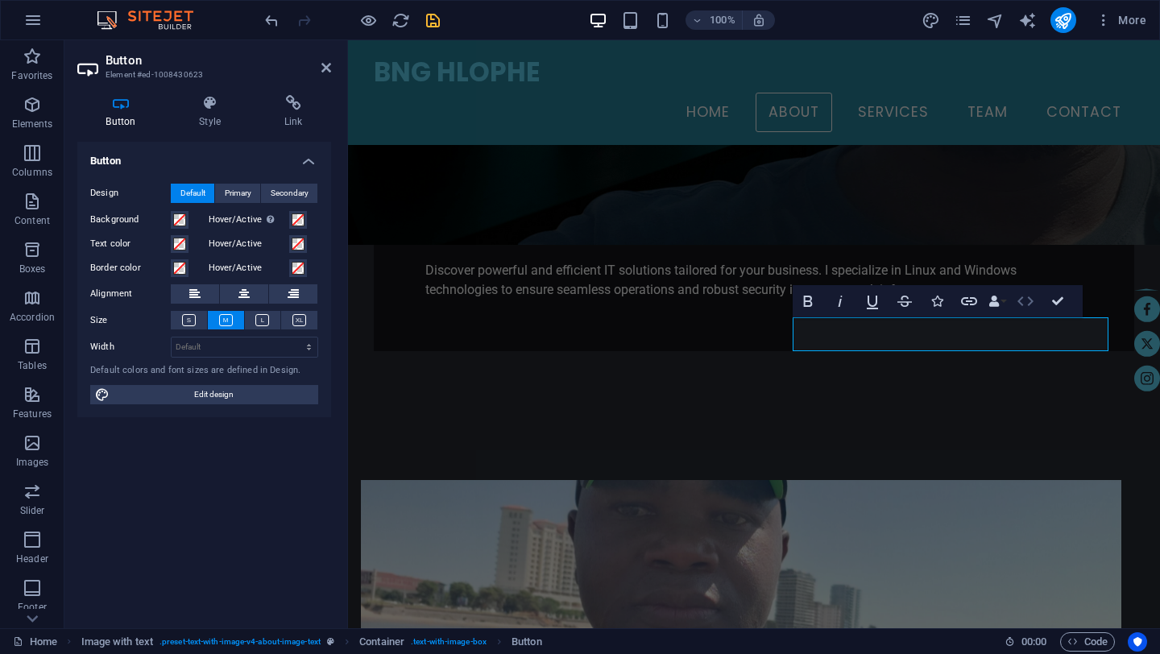
click at [1030, 301] on icon "button" at bounding box center [1024, 301] width 19 height 19
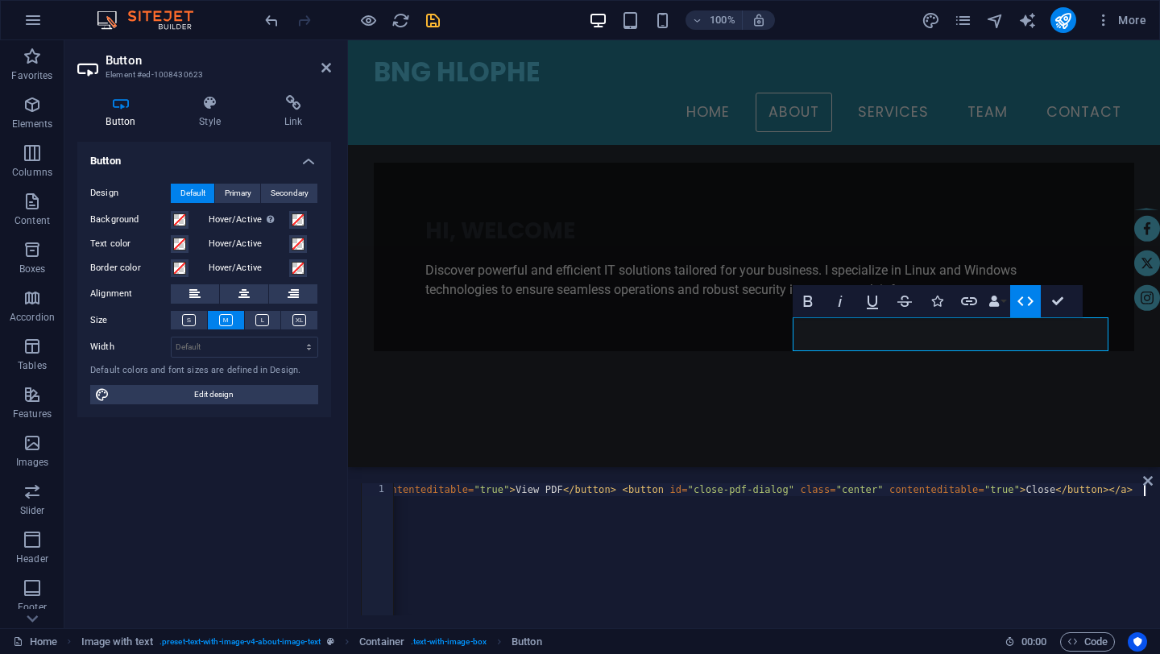
scroll to position [0, 1032]
click at [416, 496] on div "< a href = "" class = "button center" target = "_blank" contenteditable = "true…" at bounding box center [253, 560] width 1785 height 155
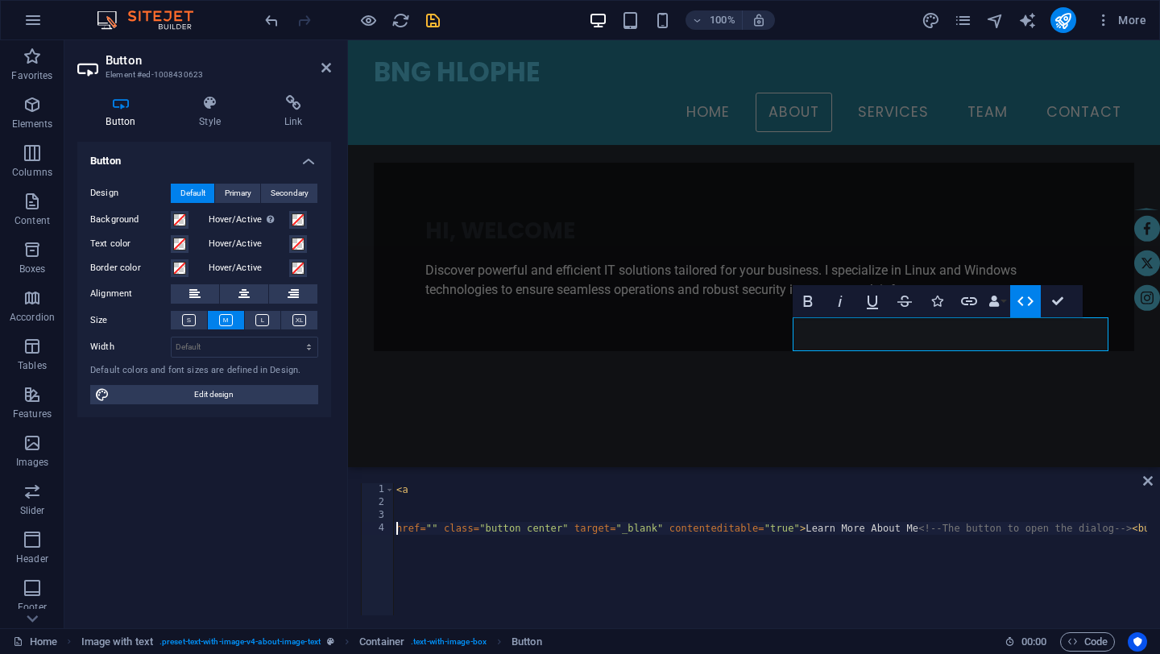
type textarea "href="" class="button center" target="_blank" contenteditable="true">Learn More…"
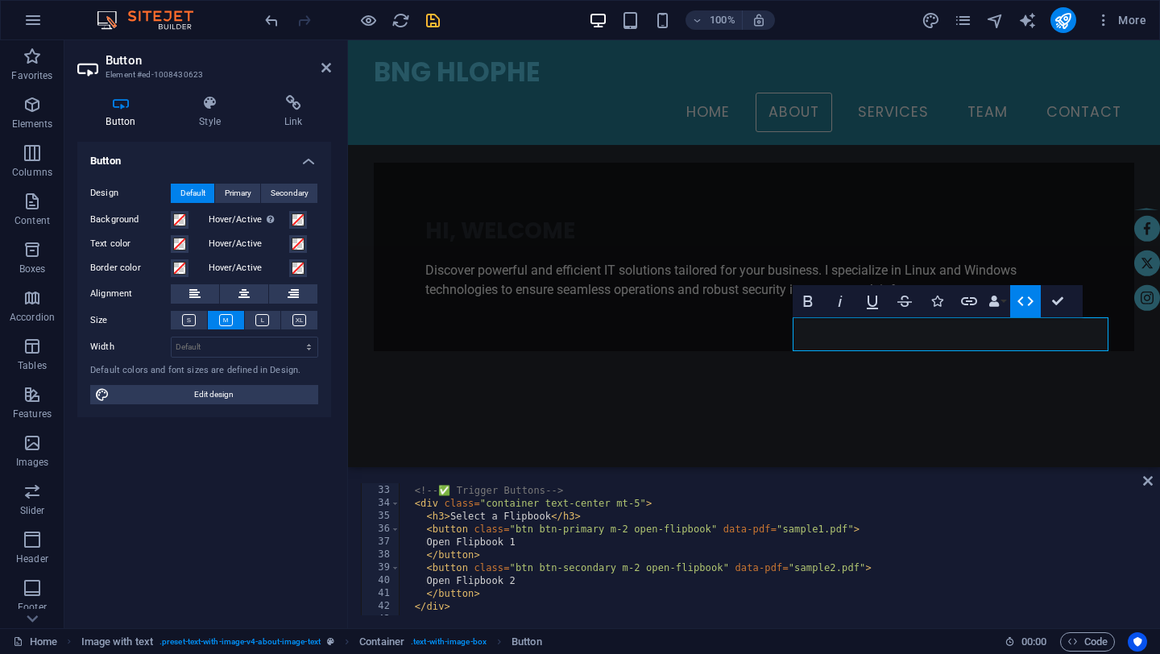
scroll to position [412, 0]
paste textarea "[URL][DOMAIN_NAME]"
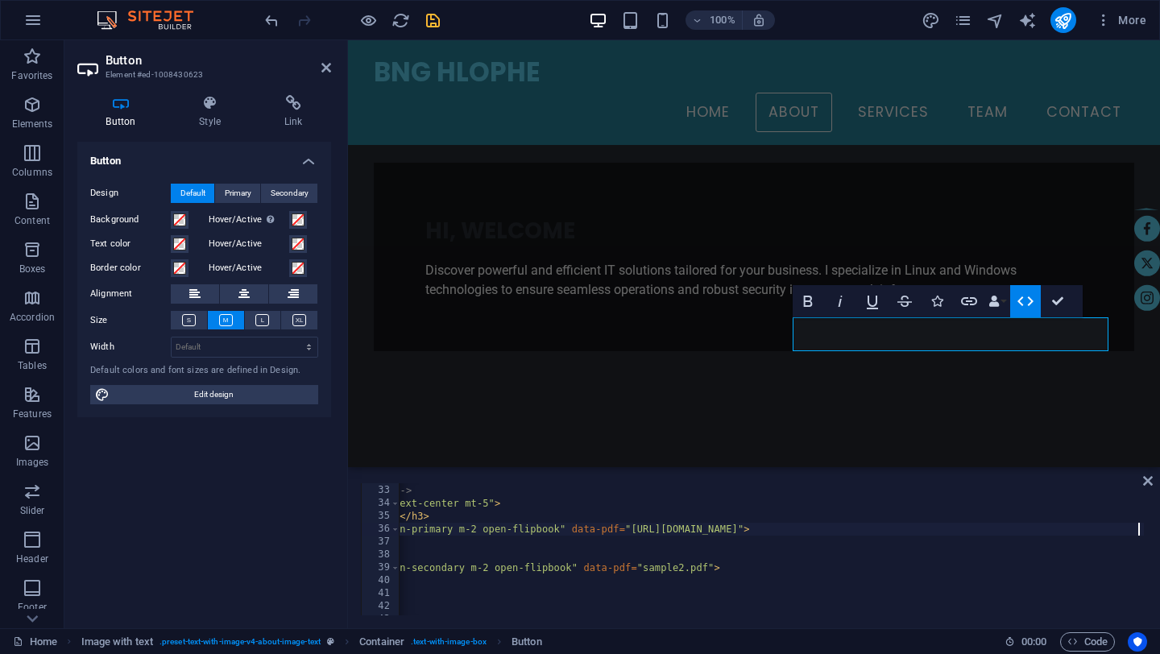
click at [707, 569] on div "<!-- ✅ Trigger Buttons --> < div class = "container text-center mt-5" > < h3 > …" at bounding box center [1132, 548] width 1768 height 155
paste textarea "[URL][DOMAIN_NAME]"
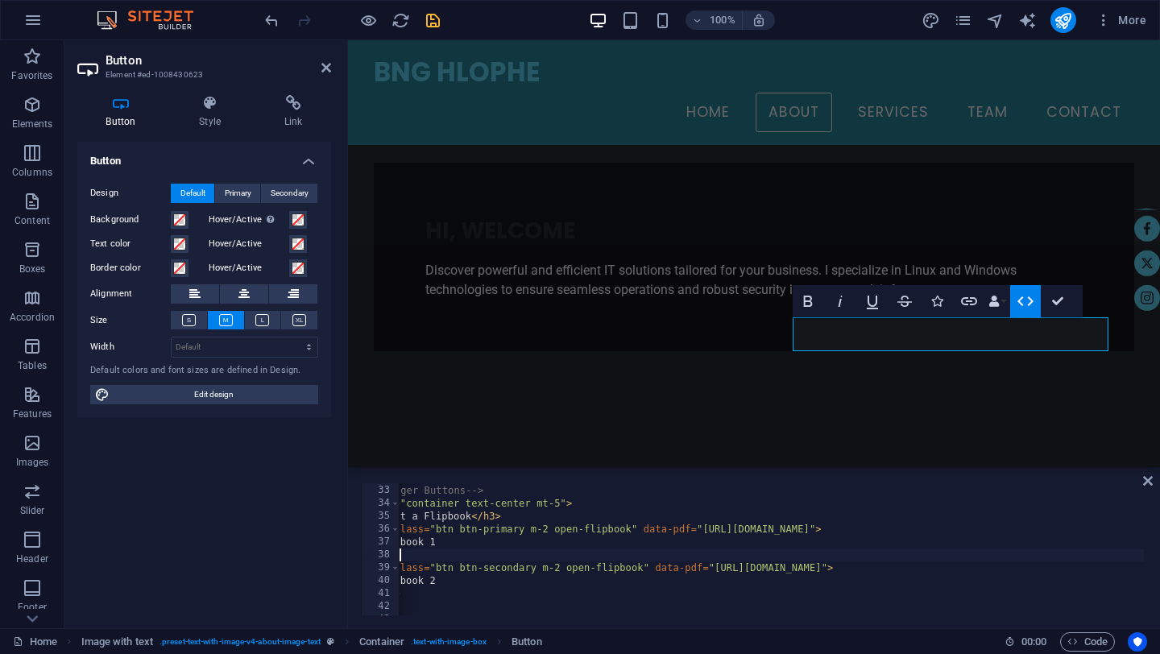
scroll to position [0, 80]
type textarea "href="" class="button center" target="_blank" contenteditable="true">Learn More…"
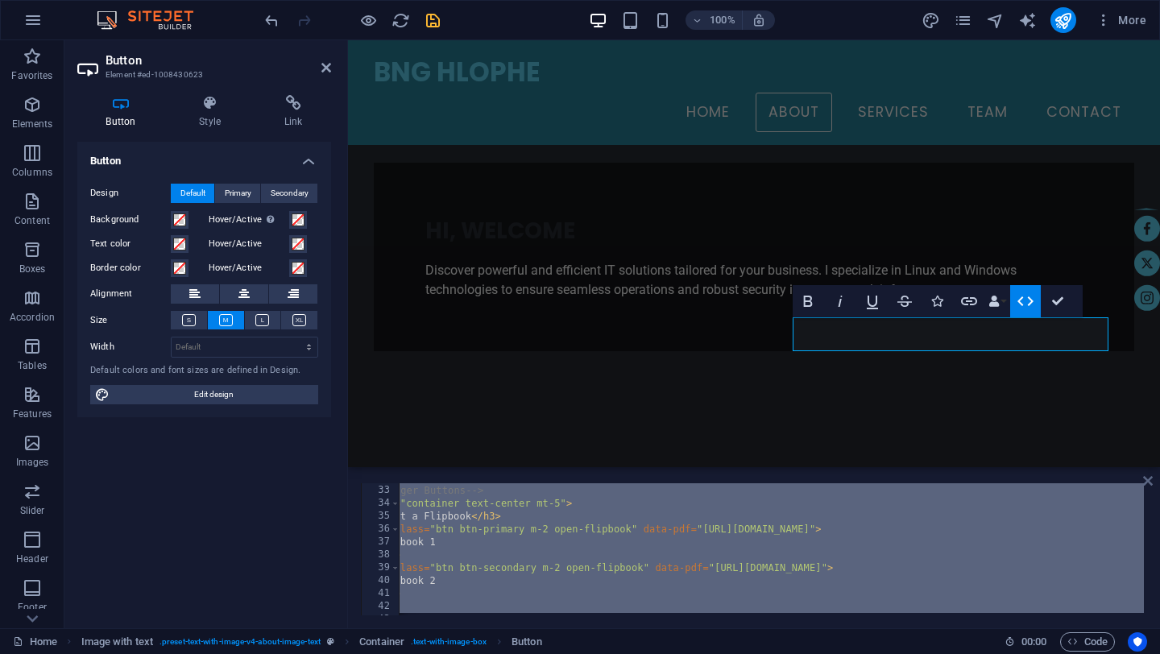
click at [1147, 482] on icon at bounding box center [1148, 480] width 10 height 13
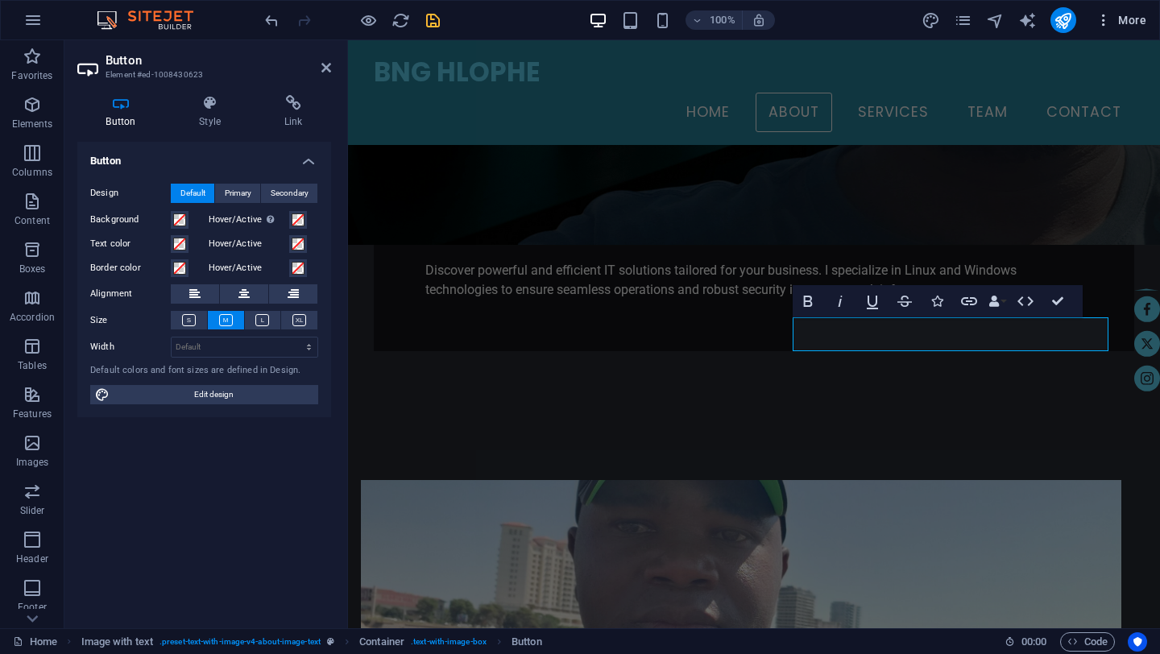
click at [1105, 20] on icon "button" at bounding box center [1103, 20] width 16 height 16
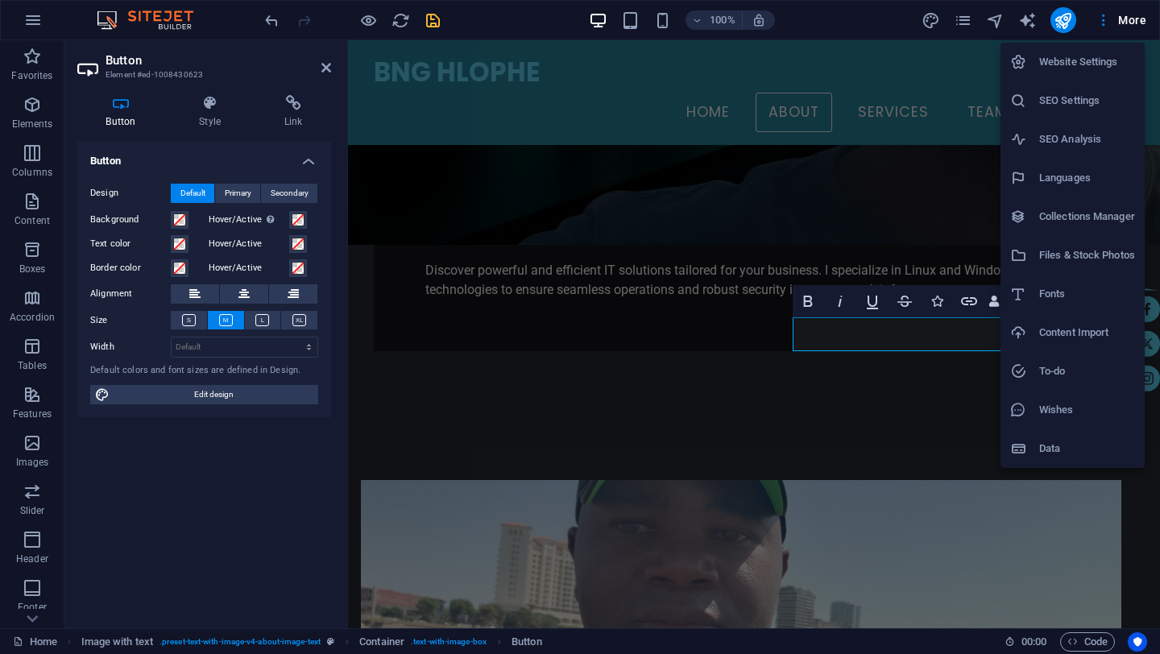
click at [1134, 19] on div at bounding box center [580, 327] width 1160 height 654
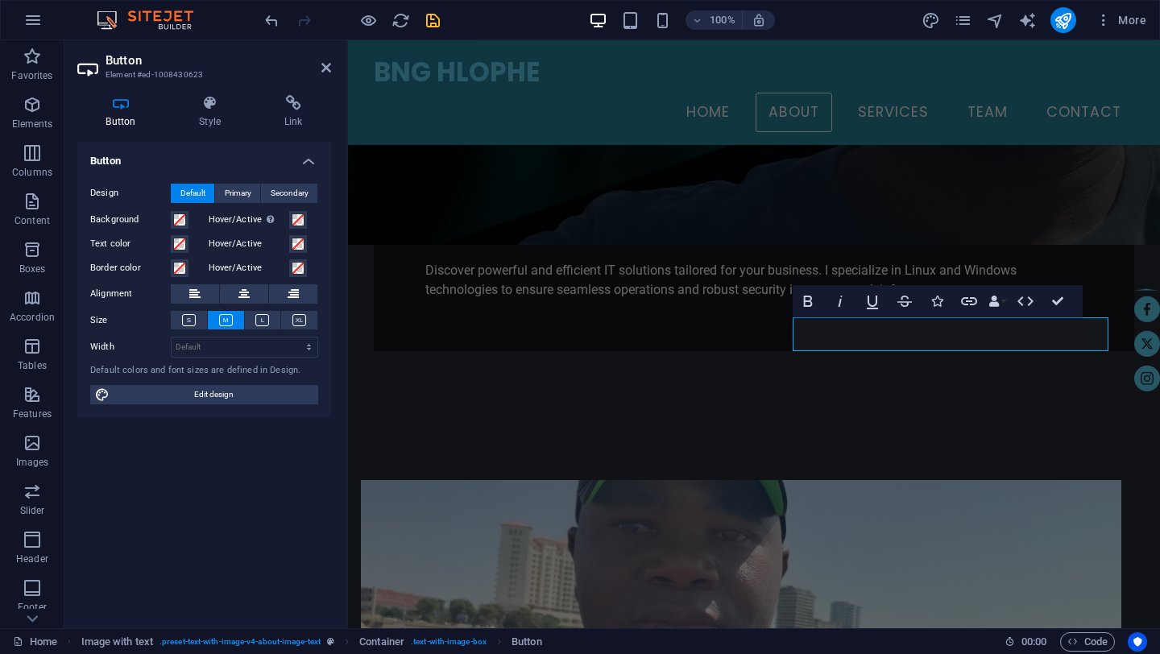
click at [1134, 19] on span "More" at bounding box center [1120, 20] width 51 height 16
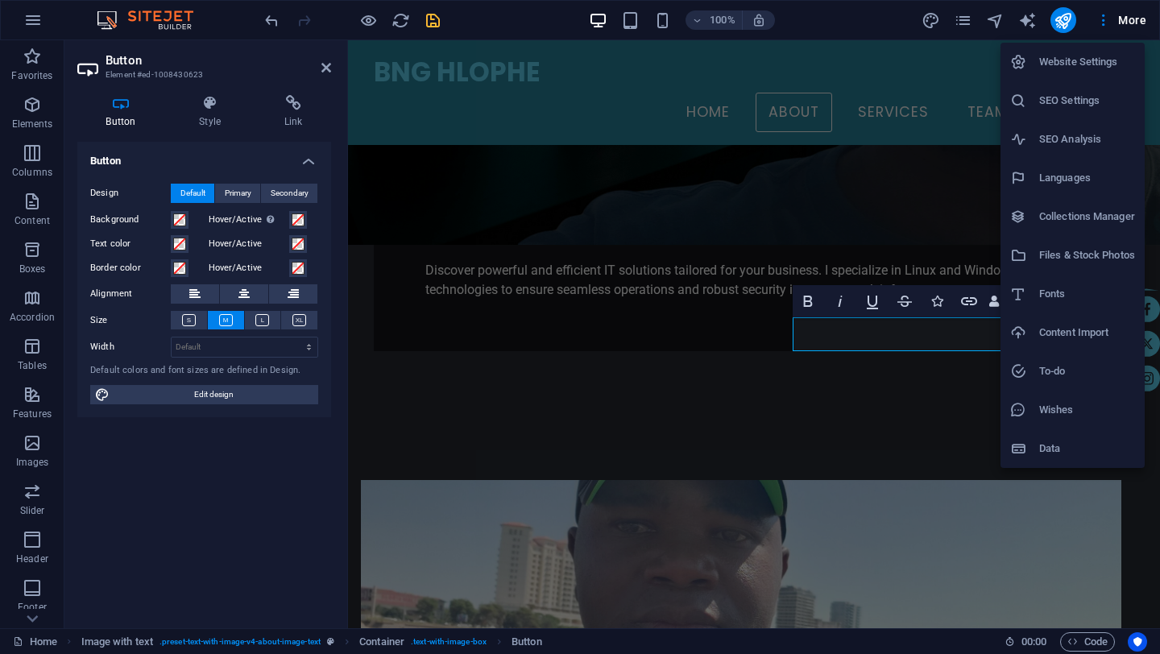
click at [971, 23] on div at bounding box center [580, 327] width 1160 height 654
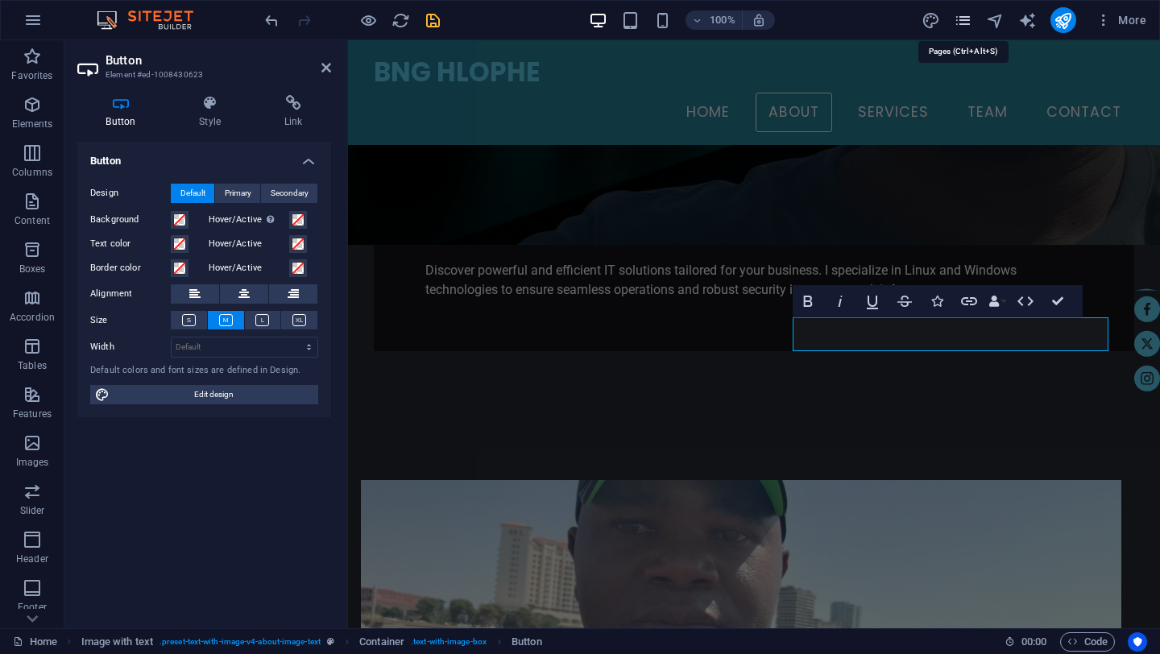
click at [965, 23] on icon "pages" at bounding box center [962, 20] width 19 height 19
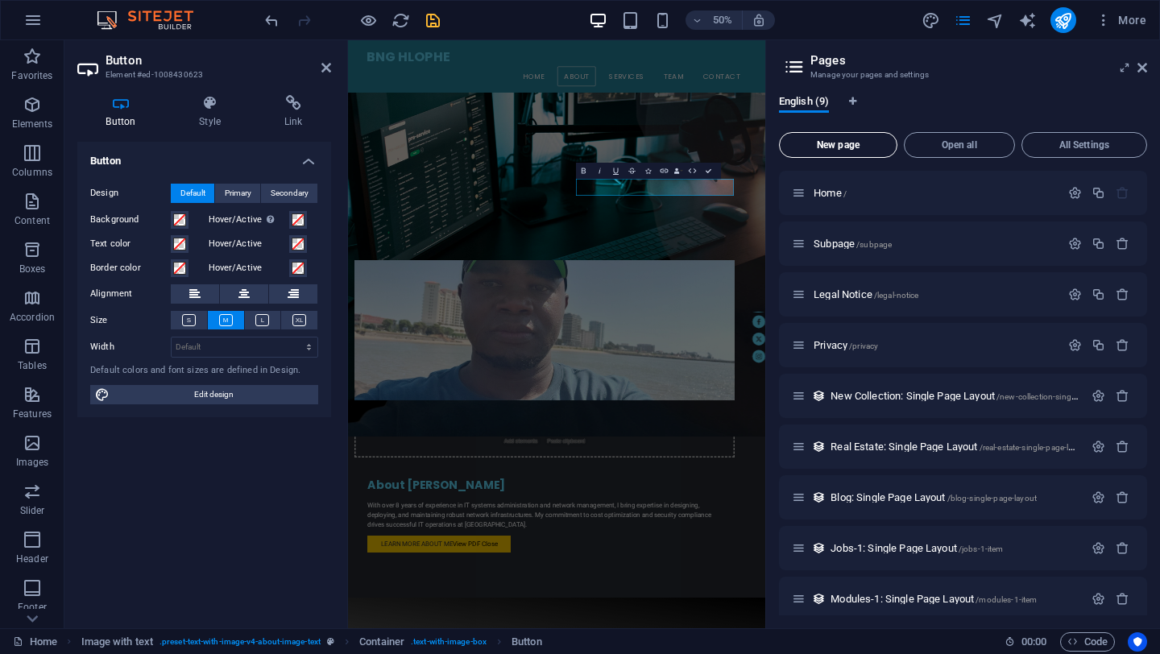
click at [845, 145] on span "New page" at bounding box center [838, 145] width 104 height 10
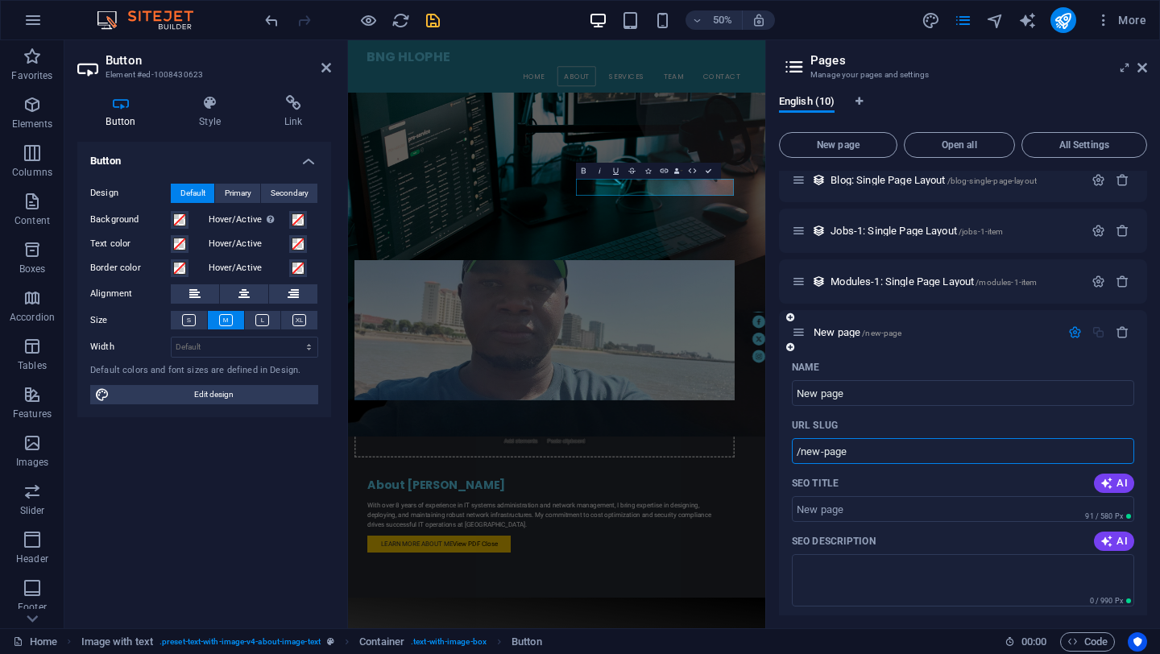
click at [859, 457] on input "/new-page" at bounding box center [963, 451] width 342 height 26
click at [848, 393] on input "New page" at bounding box center [963, 393] width 342 height 26
type input "/"
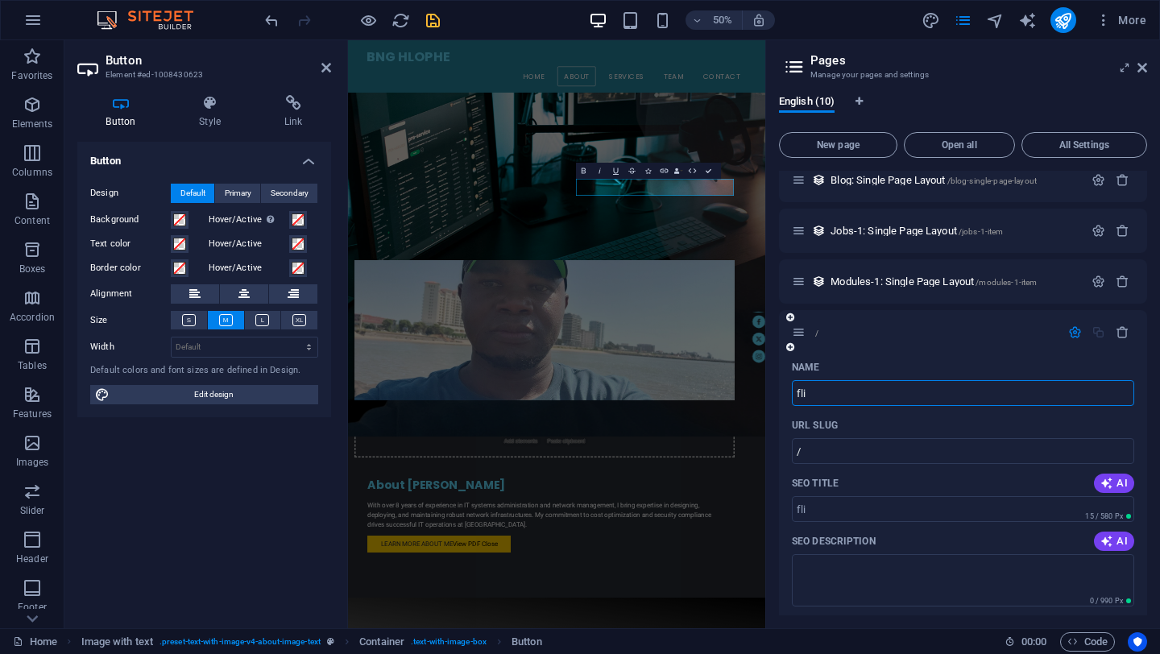
type input "fli"
type input "/fli"
type input "fli"
type input "flip"
type input "/flip"
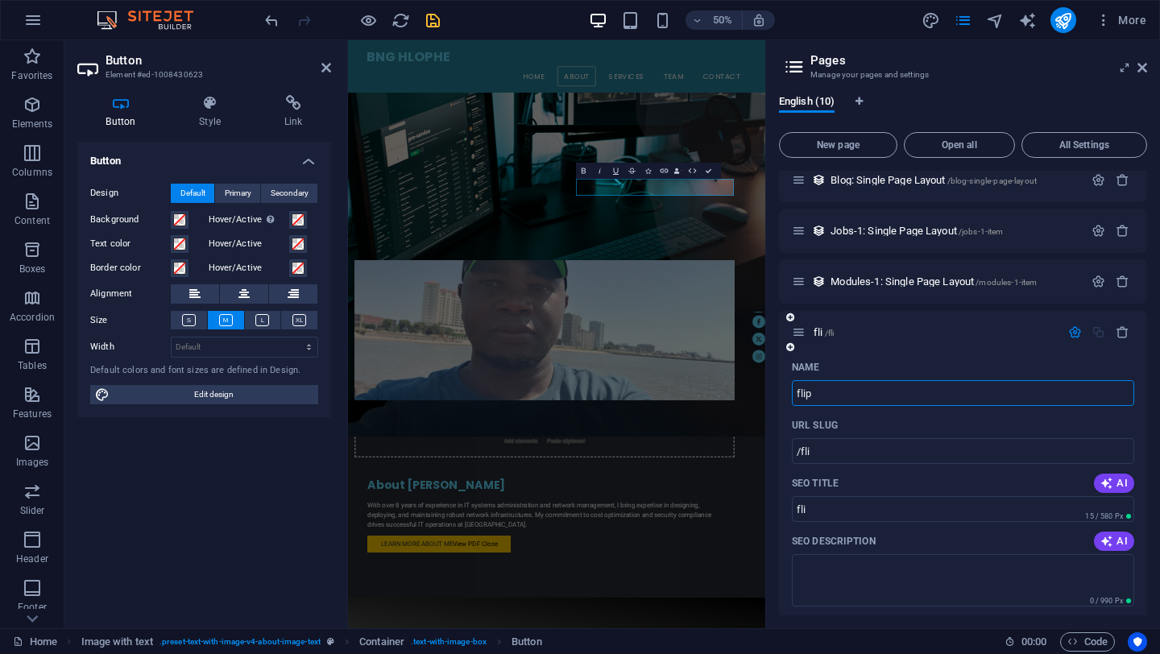
type input "flip"
type input "flipbook"
type input "/flipbook"
type input "flipbook"
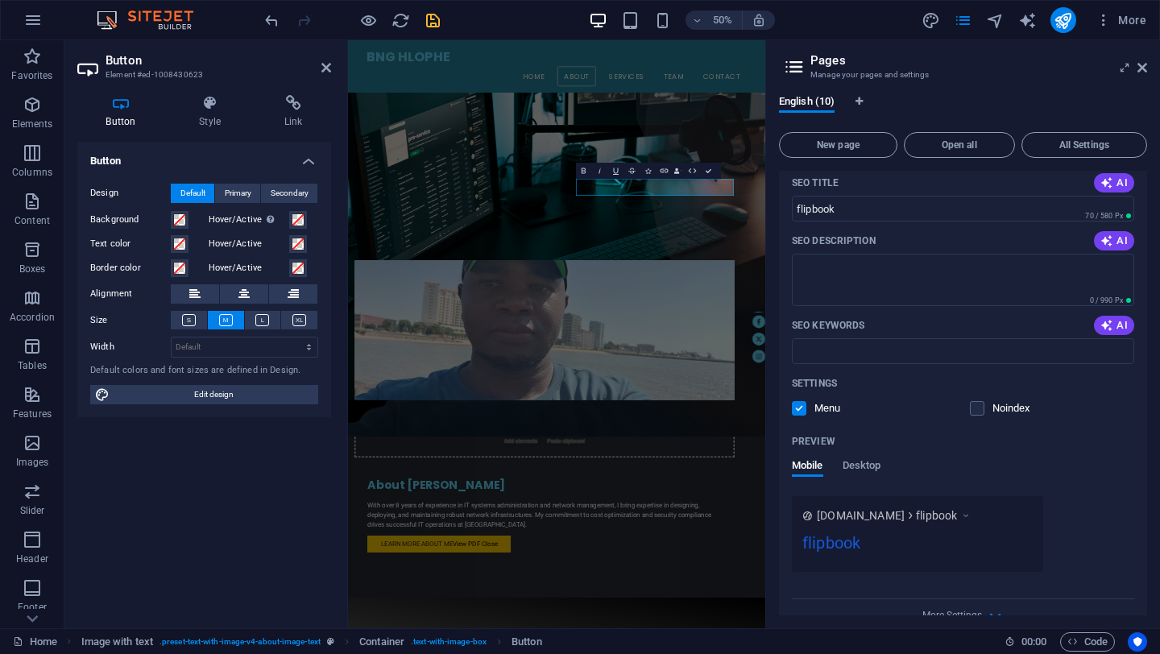
scroll to position [621, 0]
type input "flipbook"
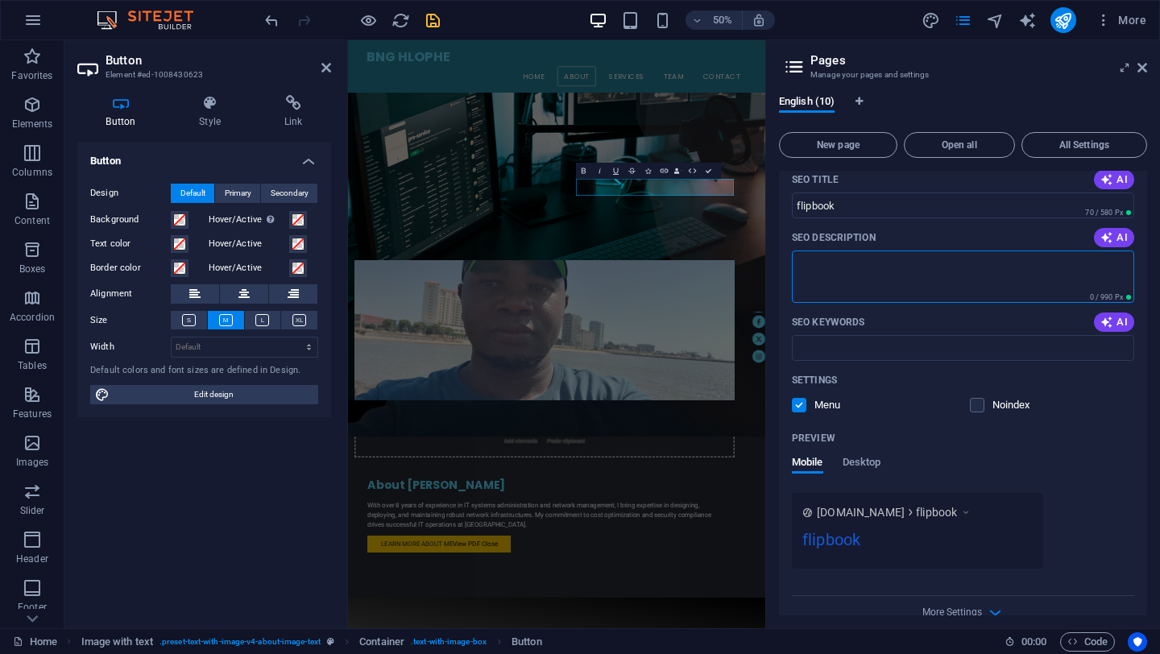
click at [861, 283] on textarea "SEO Description" at bounding box center [963, 276] width 342 height 52
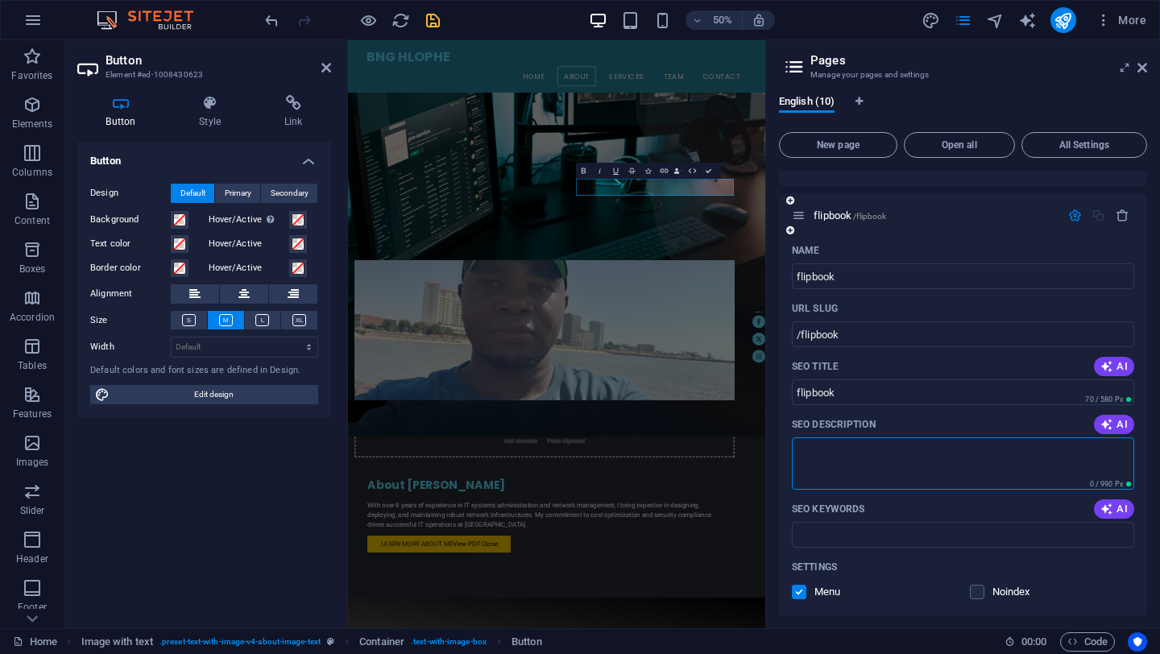
scroll to position [428, 0]
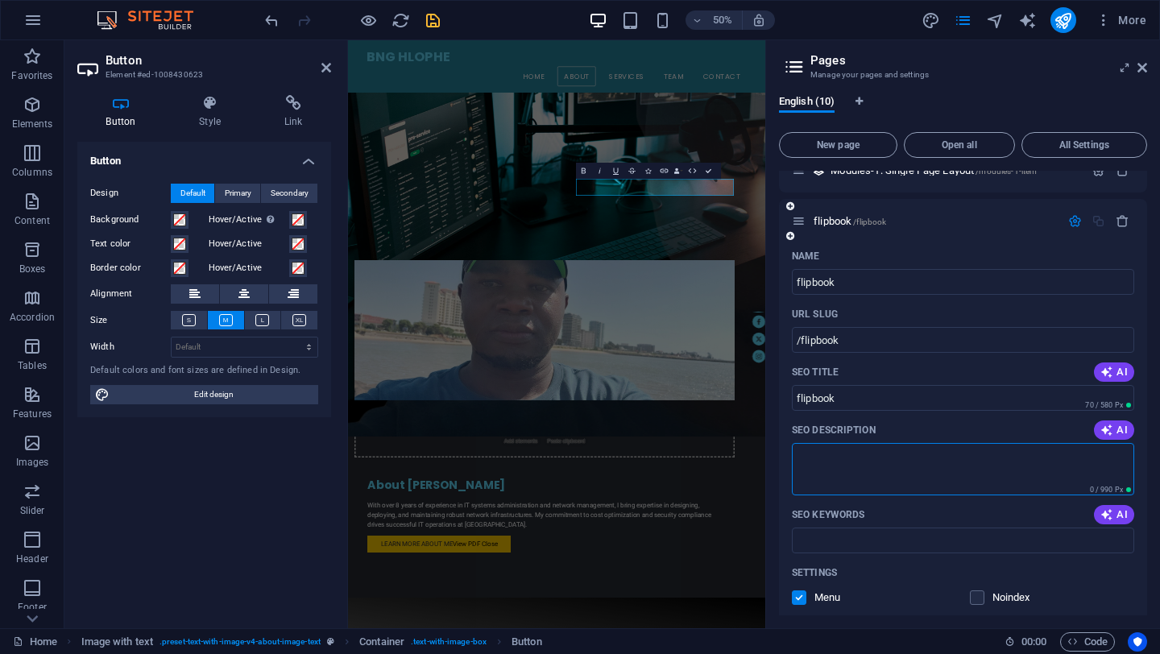
click at [801, 224] on icon at bounding box center [799, 221] width 14 height 14
click at [1072, 222] on icon "button" at bounding box center [1075, 221] width 14 height 14
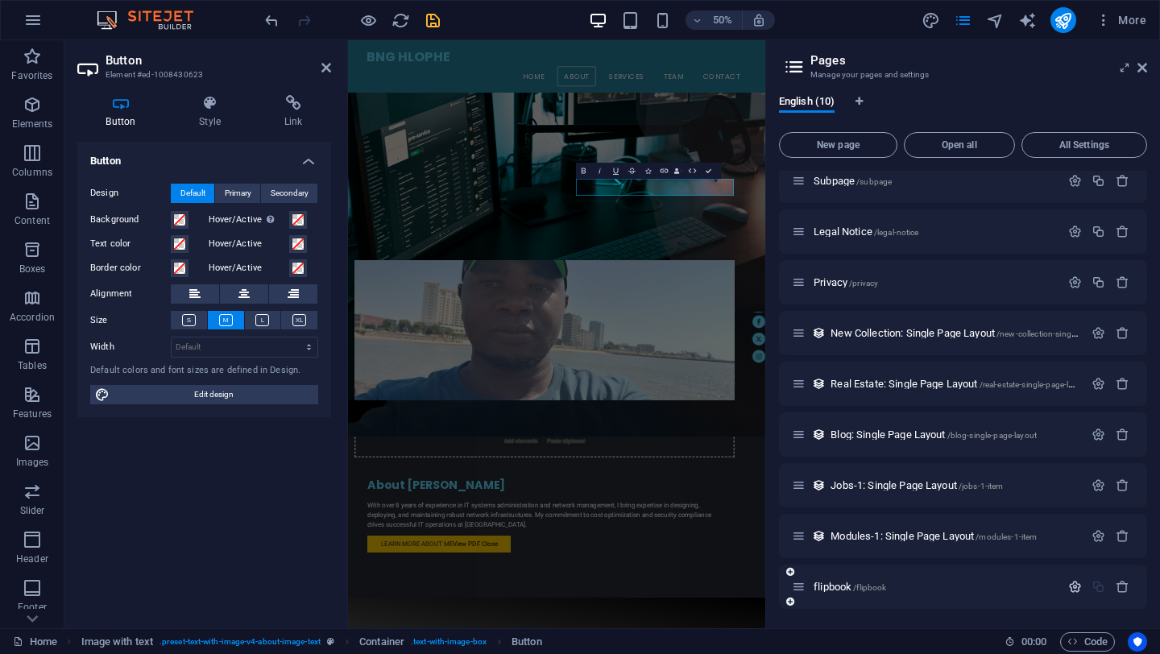
click at [1068, 589] on icon "button" at bounding box center [1075, 587] width 14 height 14
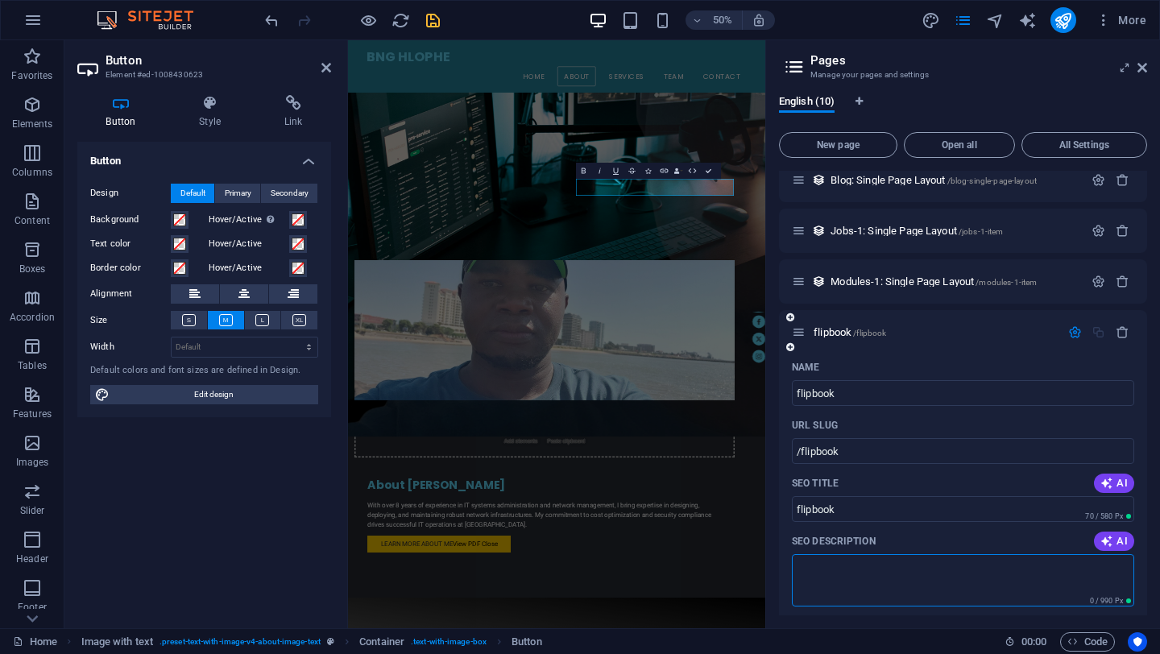
click at [1033, 585] on textarea "SEO Description" at bounding box center [963, 580] width 342 height 52
type textarea "h"
type textarea "<"
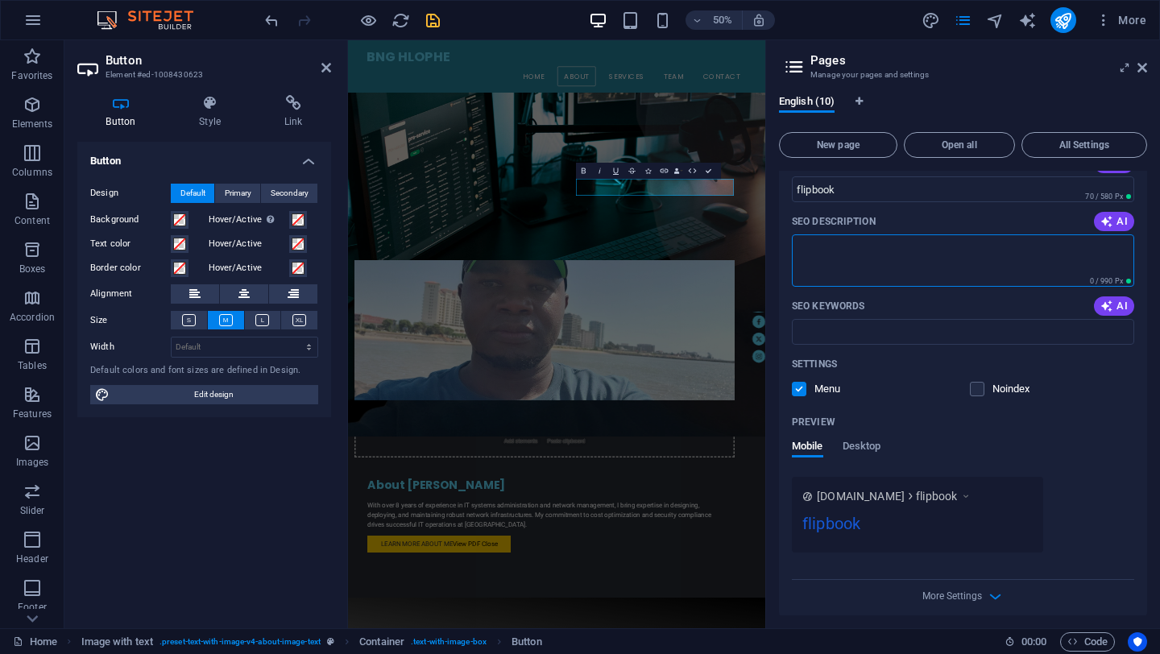
scroll to position [647, 0]
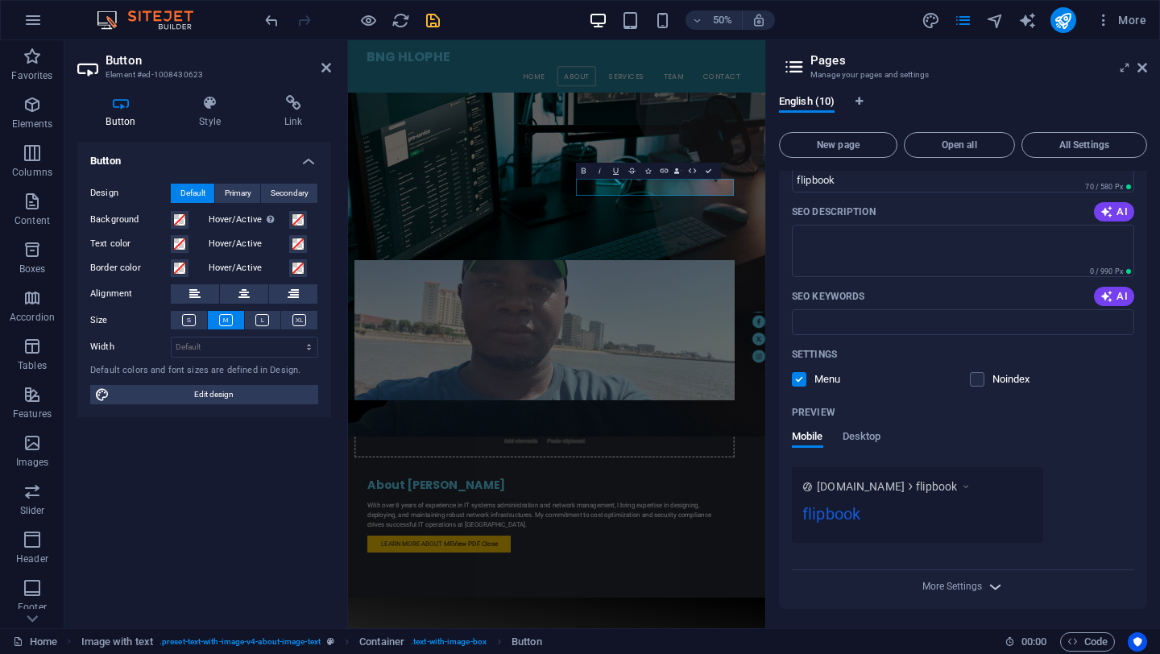
click at [996, 587] on icon "button" at bounding box center [995, 586] width 19 height 19
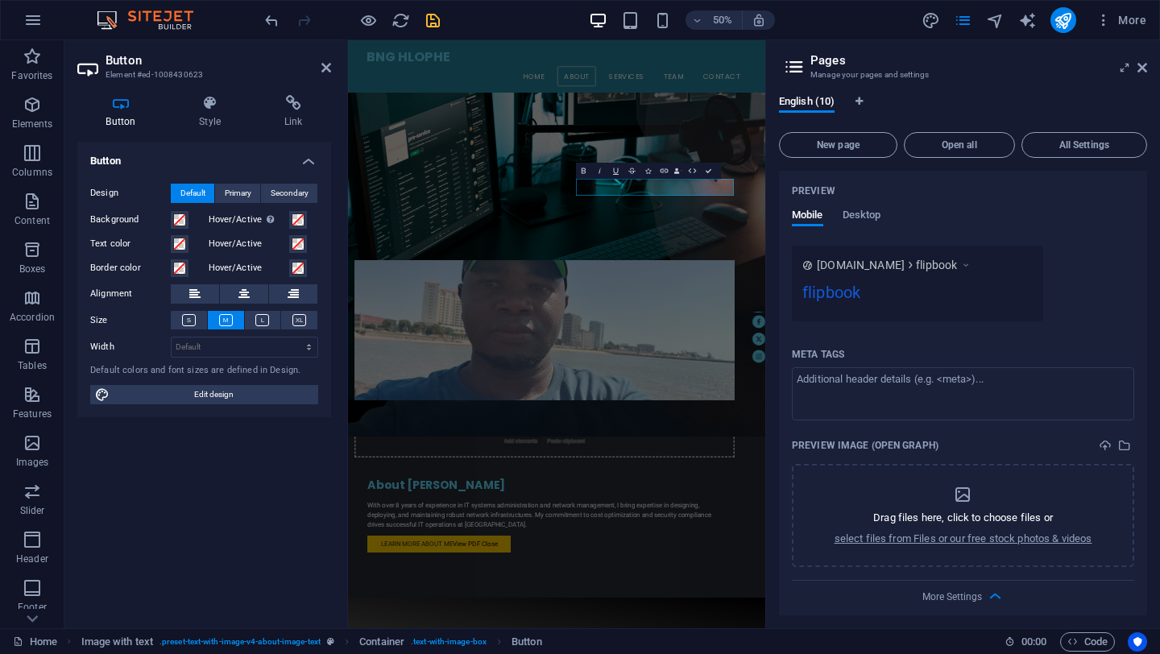
scroll to position [879, 0]
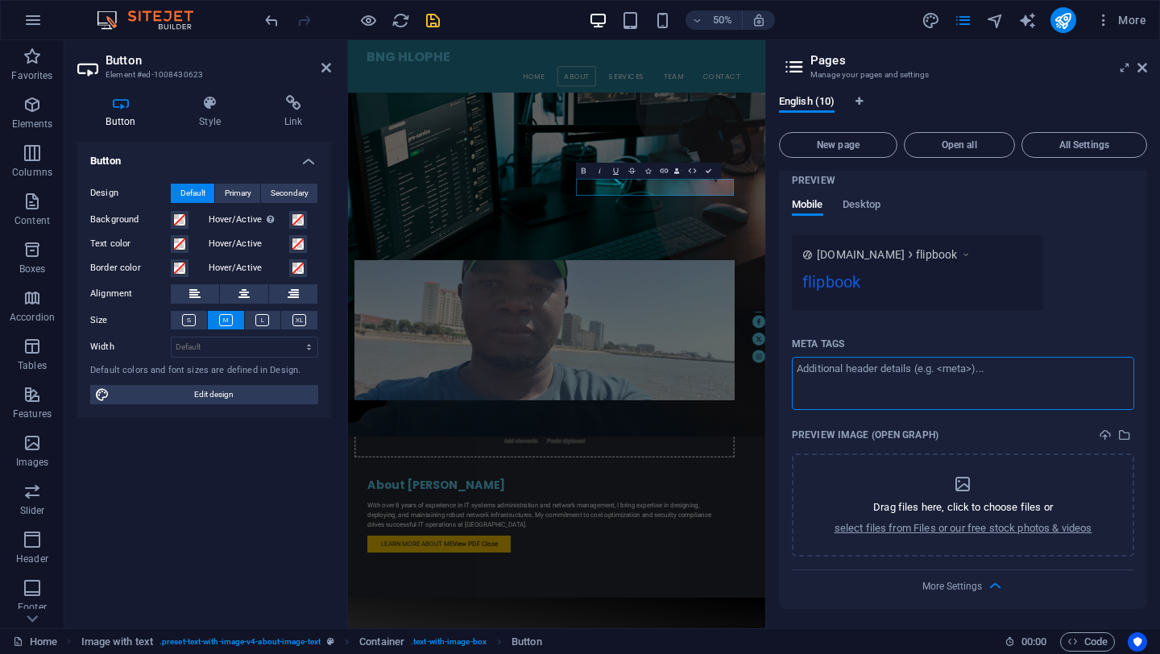
click at [917, 385] on textarea "Meta tags ​" at bounding box center [963, 383] width 342 height 52
click at [864, 383] on textarea "Meta tags ​" at bounding box center [963, 383] width 342 height 52
paste textarea "<!LOREMIP dolo> <sita cons="ad"> <elit> <sedd eiusmod="TEM-1"> <incid>UTL Etdol…"
click at [1127, 67] on body "[DOMAIN_NAME] Home Favorites Elements Columns Content Boxes Accordion Tables Fe…" at bounding box center [580, 327] width 1160 height 654
type textarea "<meta charset="UTF-8"> <title>PDF Flipbook Viewer</title> <link href="[URL][DOM…"
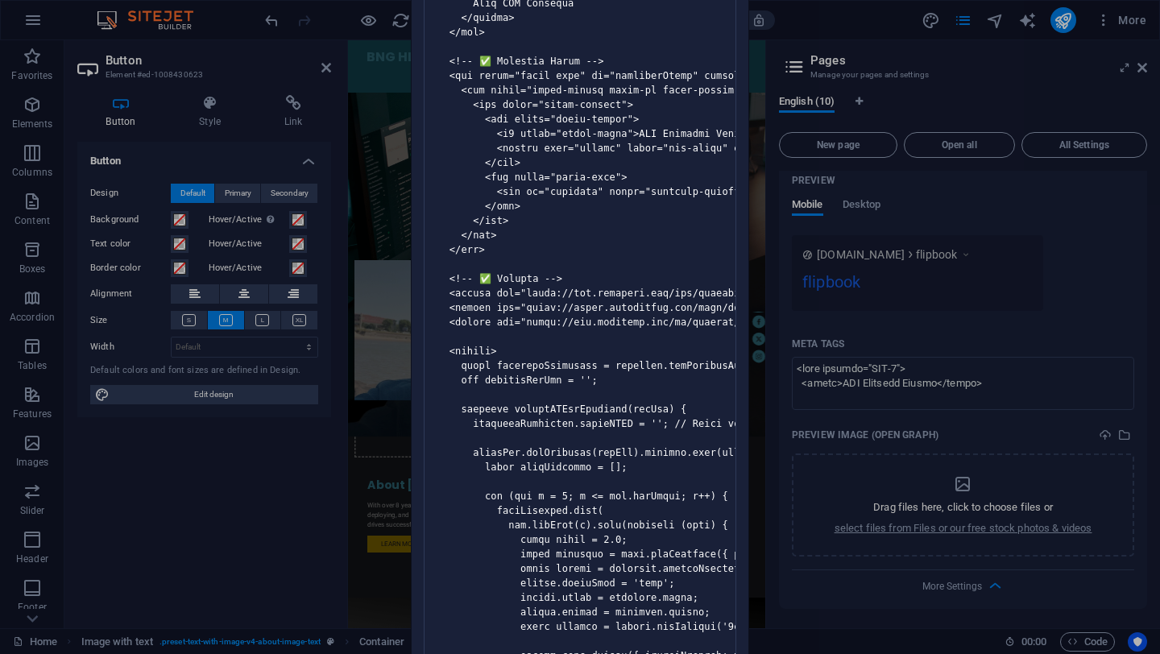
click at [568, 449] on pre at bounding box center [580, 329] width 312 height 1941
drag, startPoint x: 753, startPoint y: 552, endPoint x: 753, endPoint y: 472, distance: 79.7
click at [753, 471] on div "Invalid HTML You have entered the following invalid HTML code (e.g. missing clo…" at bounding box center [580, 327] width 1160 height 654
click at [1142, 68] on div "Invalid HTML You have entered the following invalid HTML code (e.g. missing clo…" at bounding box center [580, 327] width 1160 height 654
click at [378, 202] on div "Invalid HTML You have entered the following invalid HTML code (e.g. missing clo…" at bounding box center [580, 327] width 1160 height 654
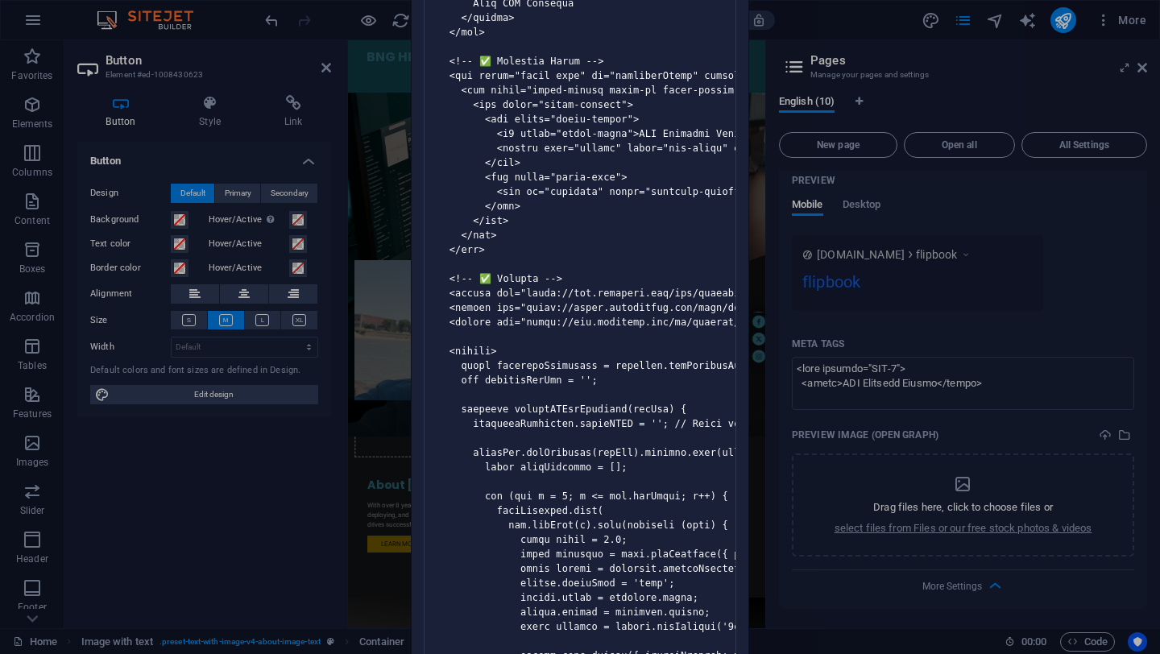
click at [378, 202] on div "Invalid HTML You have entered the following invalid HTML code (e.g. missing clo…" at bounding box center [580, 327] width 1160 height 654
click at [1144, 67] on div "Invalid HTML You have entered the following invalid HTML code (e.g. missing clo…" at bounding box center [580, 327] width 1160 height 654
click at [1141, 72] on div "Invalid HTML You have entered the following invalid HTML code (e.g. missing clo…" at bounding box center [580, 327] width 1160 height 654
click at [325, 70] on div "Invalid HTML You have entered the following invalid HTML code (e.g. missing clo…" at bounding box center [580, 327] width 1160 height 654
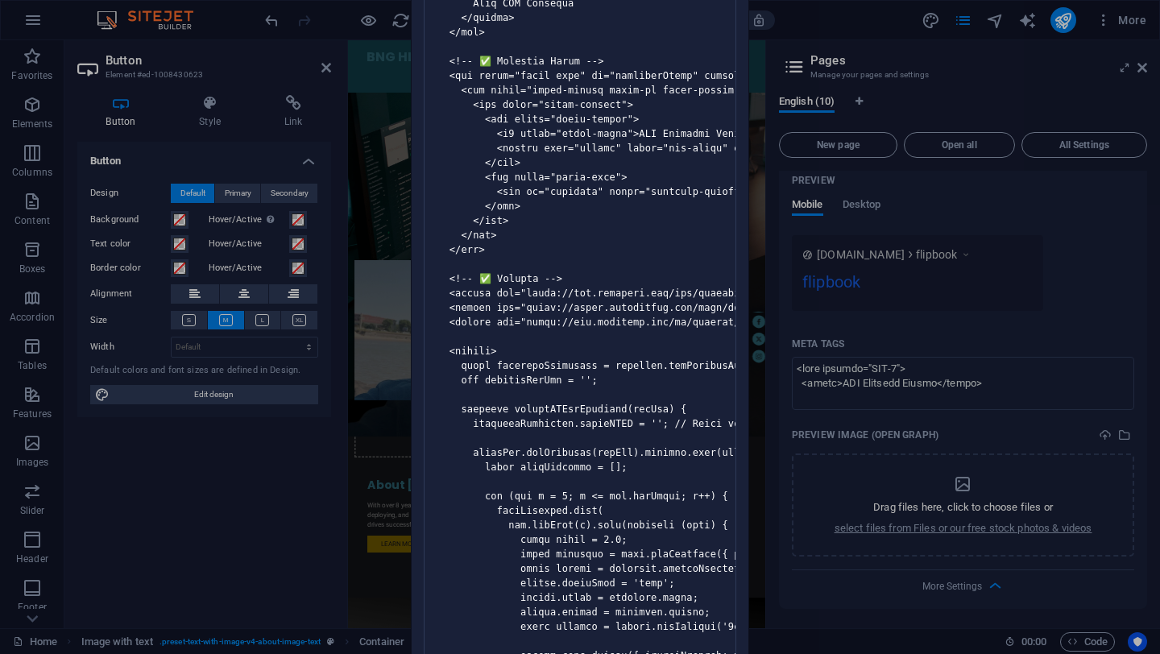
click at [325, 70] on div "Invalid HTML You have entered the following invalid HTML code (e.g. missing clo…" at bounding box center [580, 327] width 1160 height 654
